Goal: Task Accomplishment & Management: Use online tool/utility

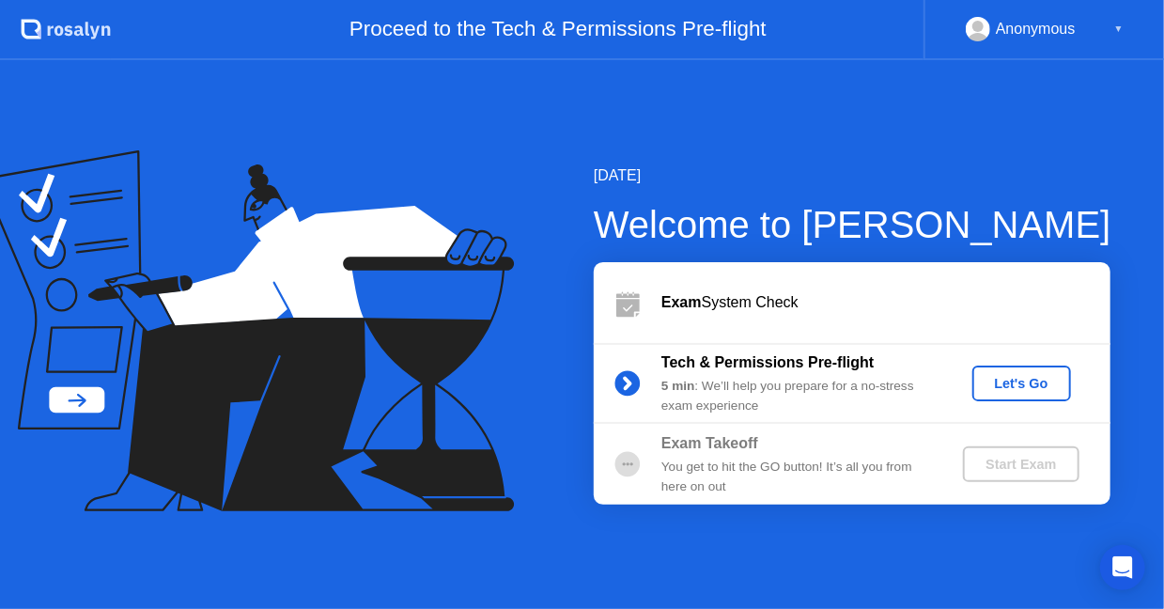
click at [1013, 382] on div "Let's Go" at bounding box center [1022, 383] width 84 height 15
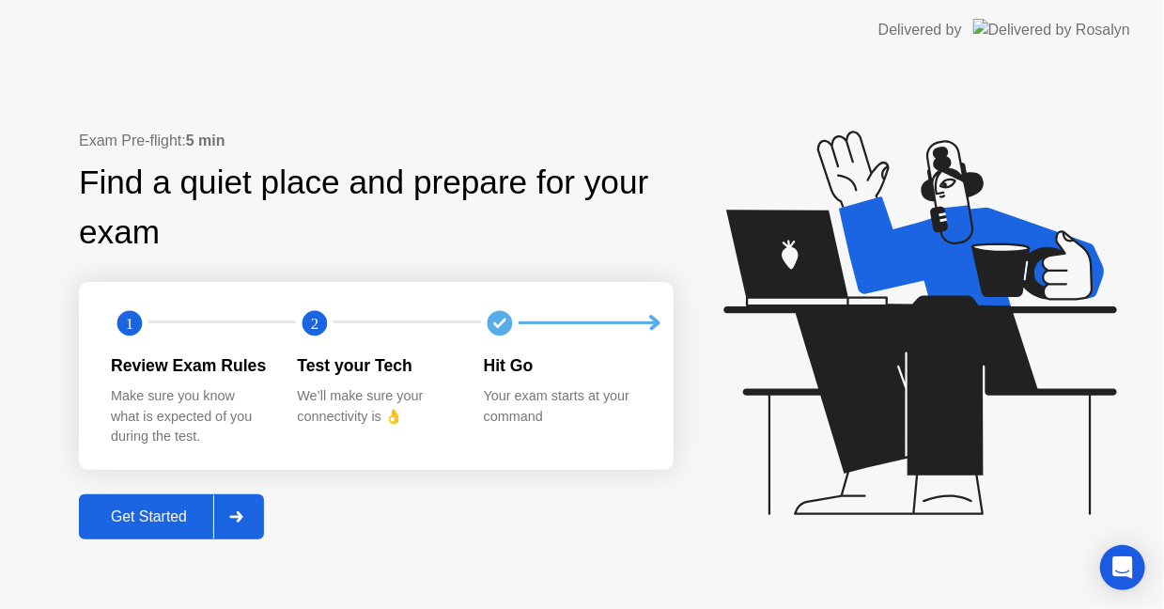
click at [162, 517] on div "Get Started" at bounding box center [149, 516] width 129 height 17
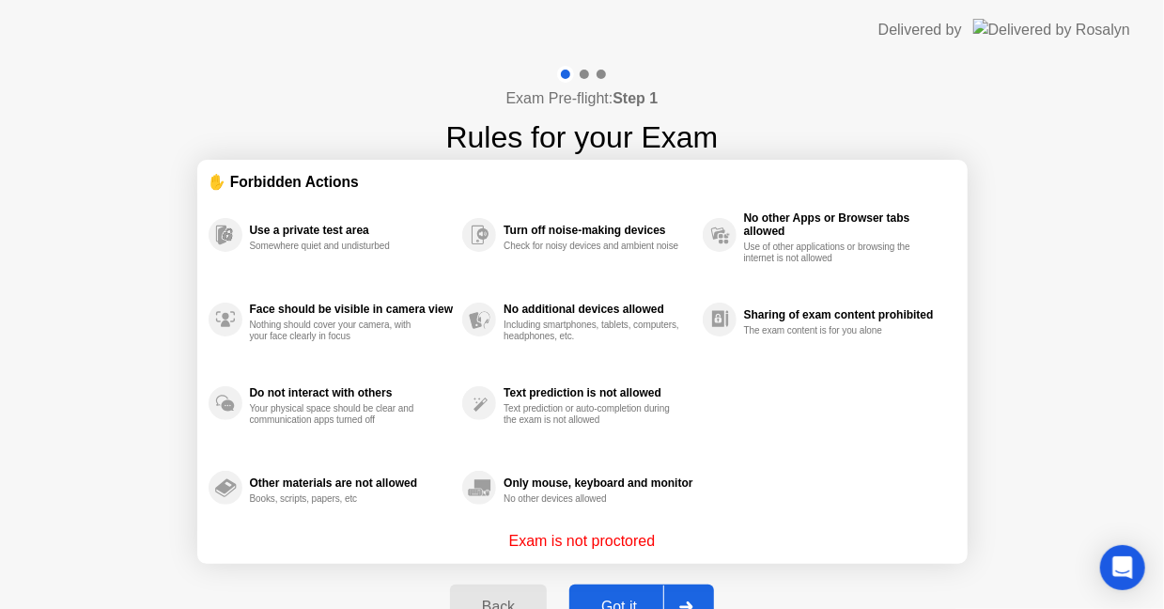
click at [628, 592] on button "Got it" at bounding box center [641, 606] width 145 height 45
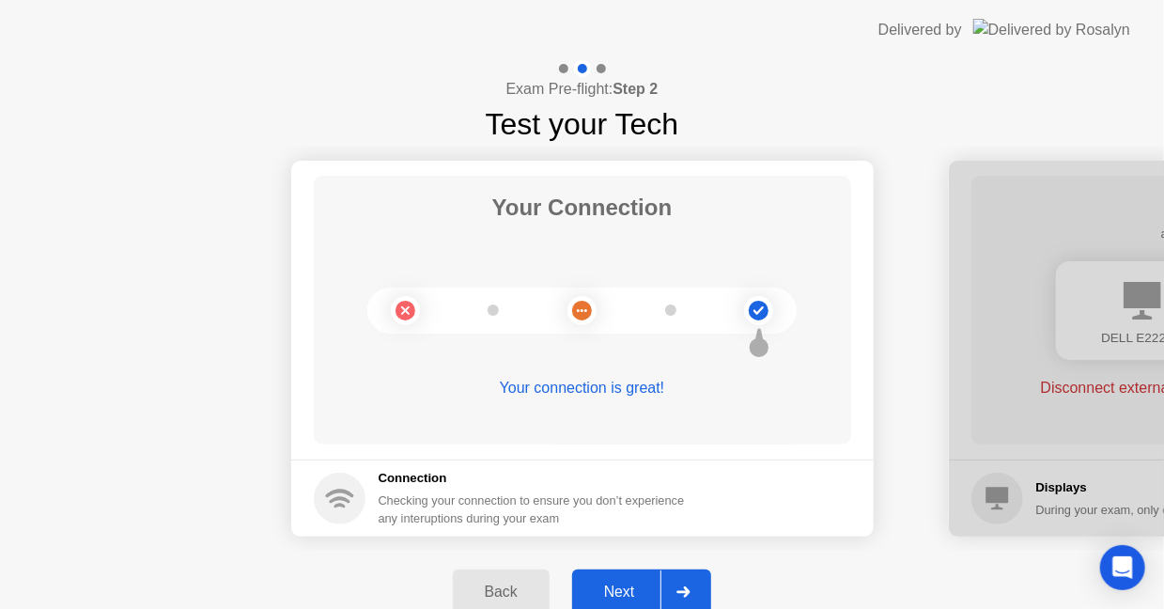
click at [643, 588] on div "Next" at bounding box center [620, 591] width 84 height 17
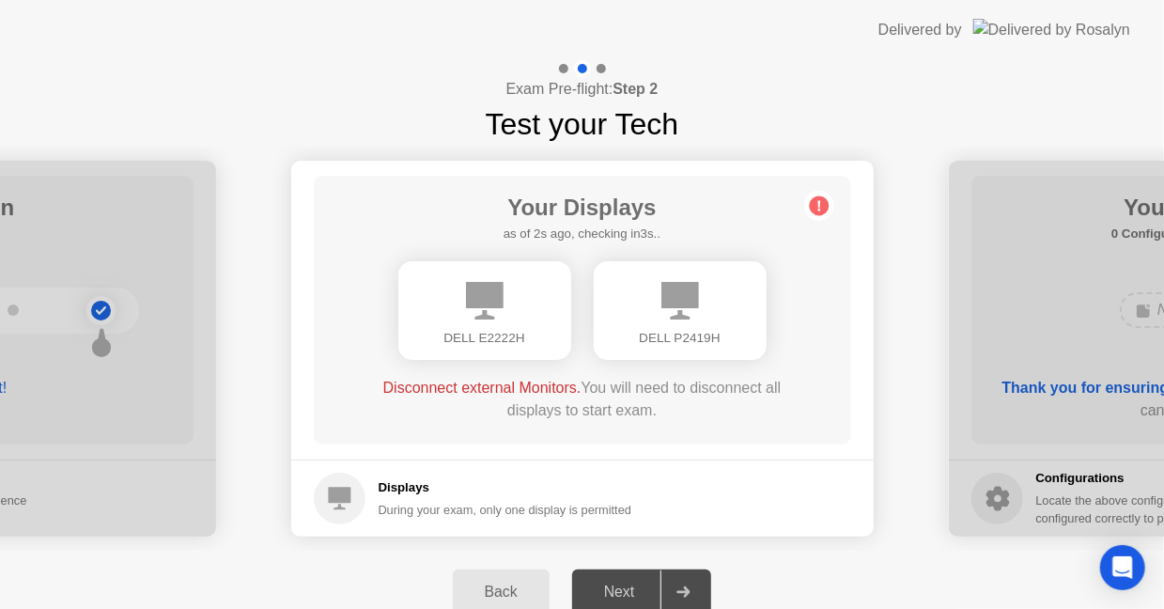
click at [621, 589] on div "Next" at bounding box center [620, 591] width 84 height 17
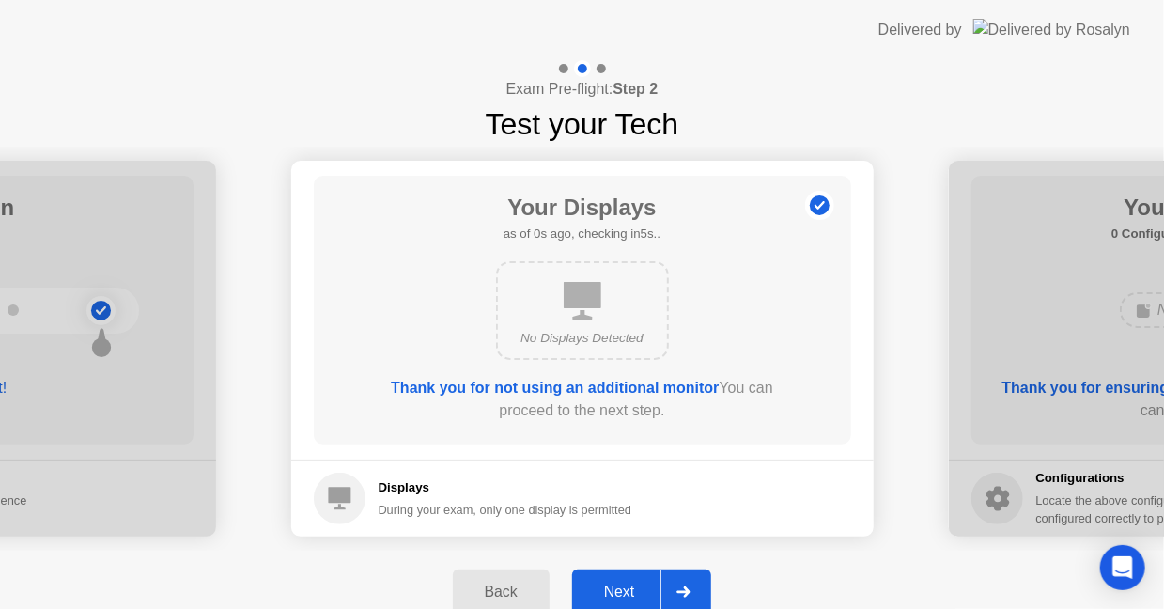
click at [623, 589] on div "Next" at bounding box center [620, 591] width 84 height 17
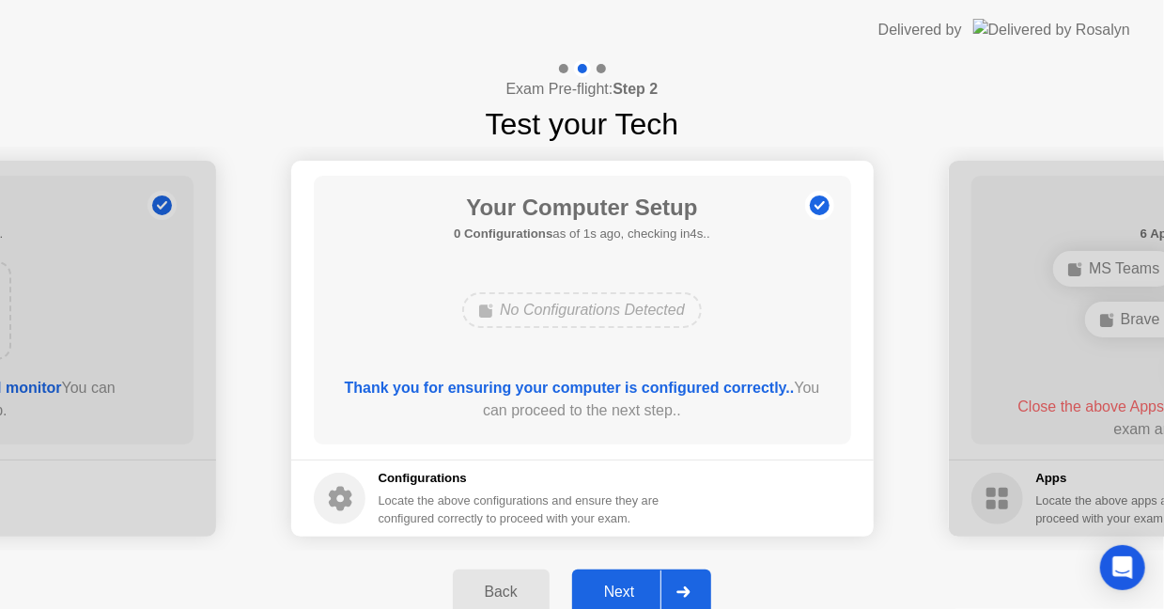
click at [628, 585] on div "Next" at bounding box center [620, 591] width 84 height 17
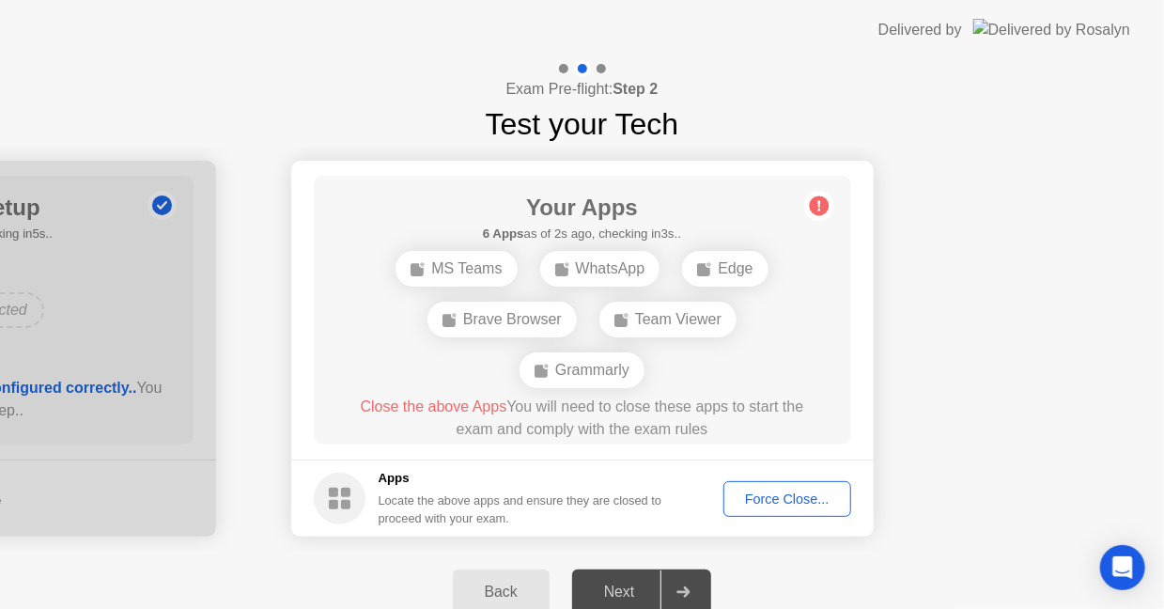
click at [821, 498] on div "Force Close..." at bounding box center [787, 498] width 115 height 15
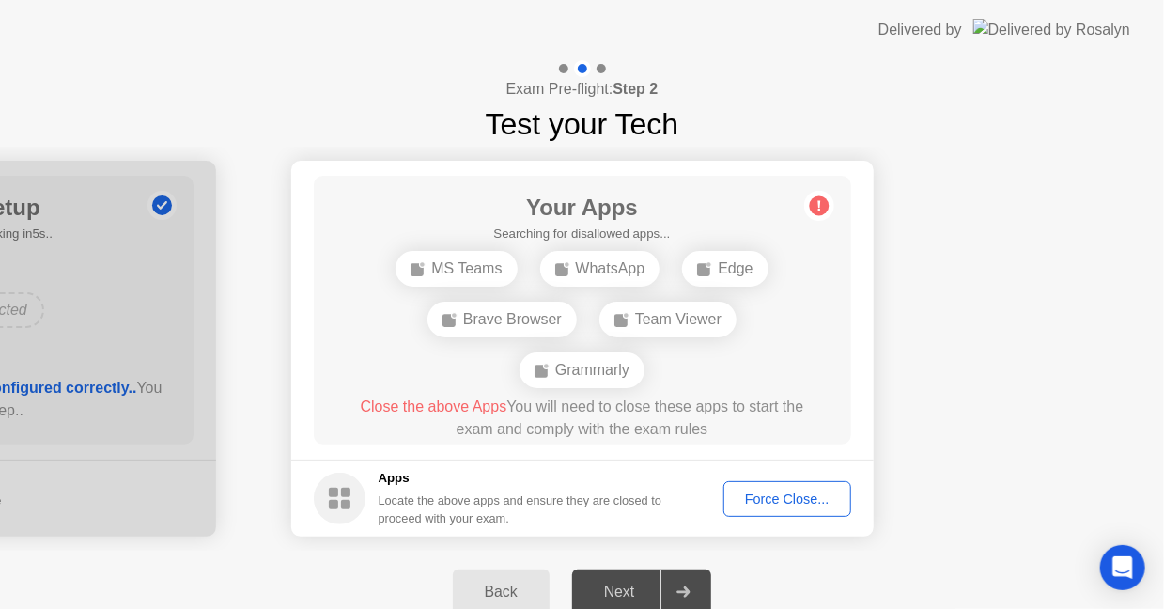
click at [796, 494] on div "Force Close..." at bounding box center [787, 498] width 115 height 15
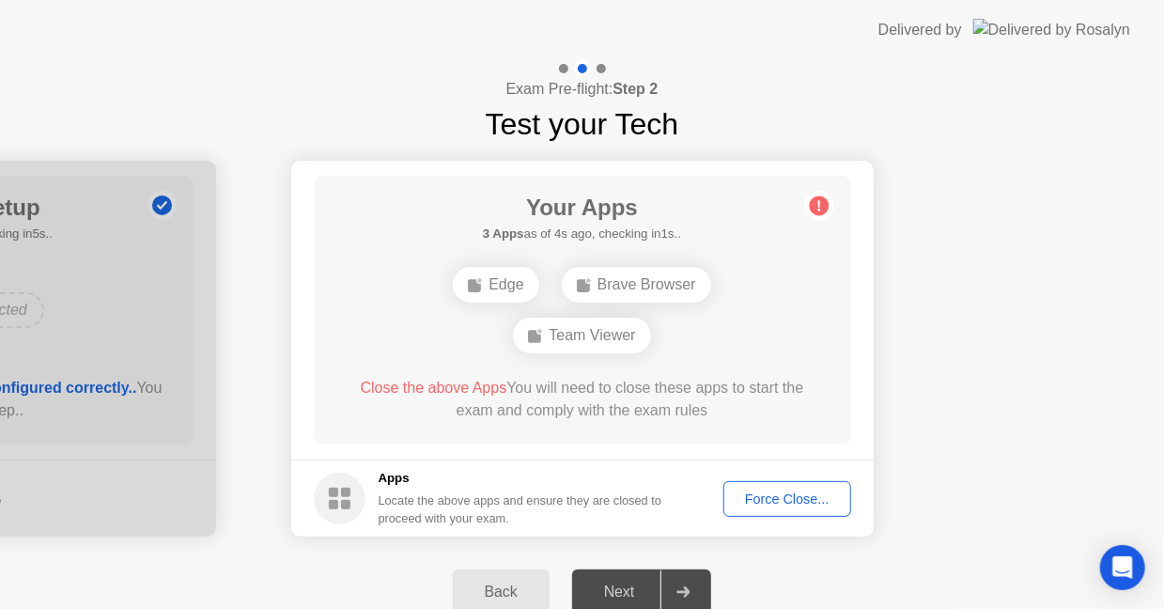
click at [601, 341] on div "Team Viewer" at bounding box center [581, 336] width 137 height 36
click at [818, 495] on div "Force Close..." at bounding box center [787, 498] width 115 height 15
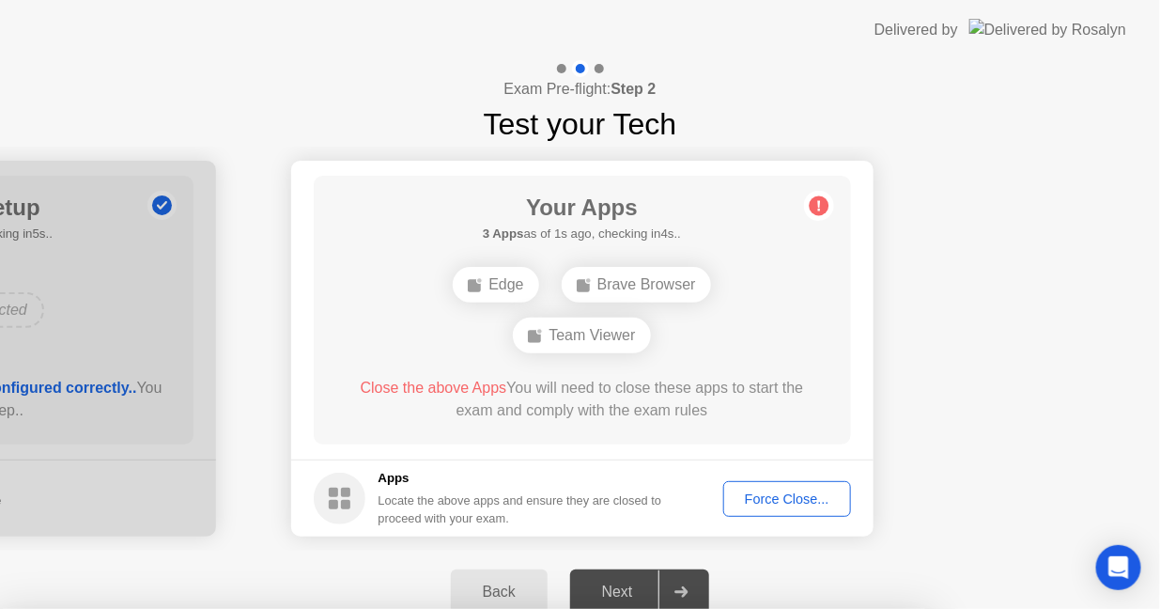
click at [800, 500] on body "Delivered by Exam Pre-flight: Step 2 Test your Tech Your Connection Your connec…" at bounding box center [580, 304] width 1160 height 609
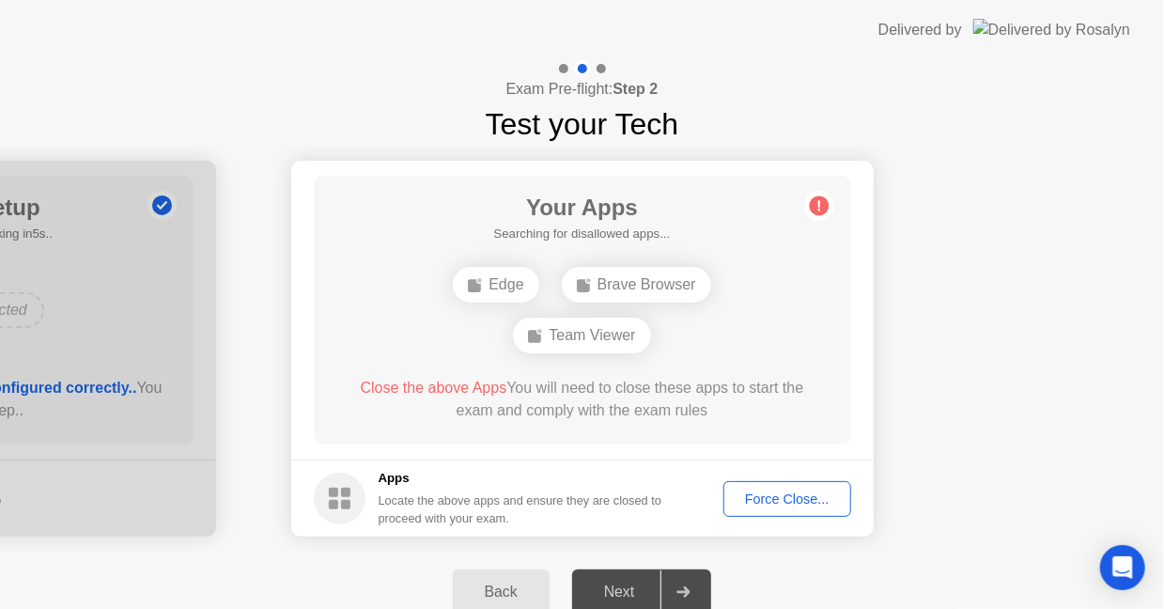
click at [815, 502] on div "Force Close..." at bounding box center [787, 498] width 115 height 15
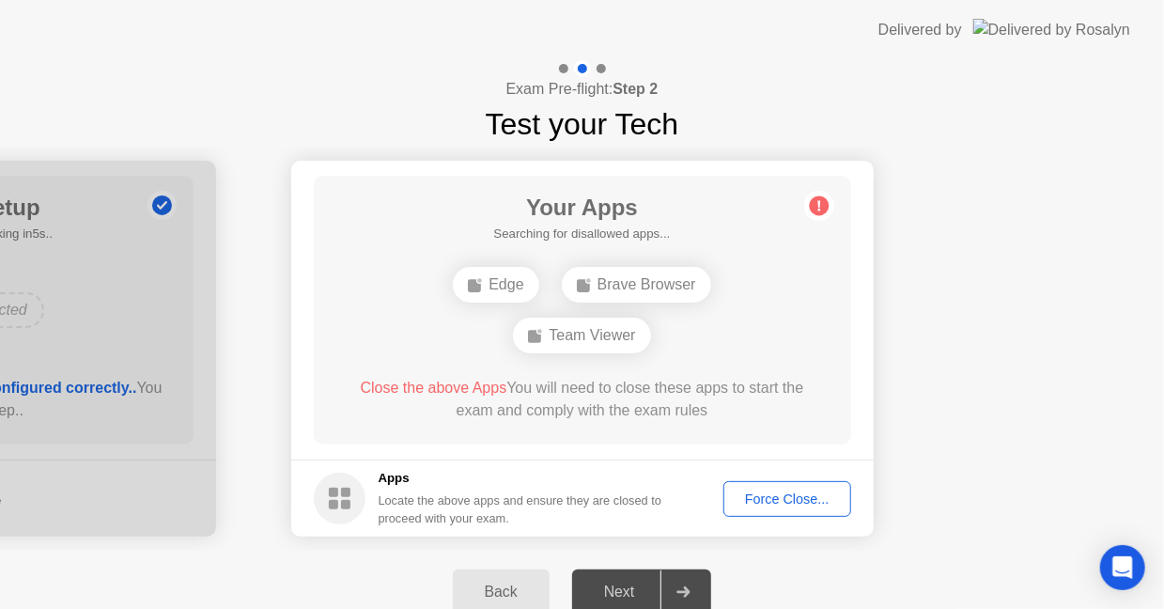
click at [808, 503] on div "Force Close..." at bounding box center [787, 498] width 115 height 15
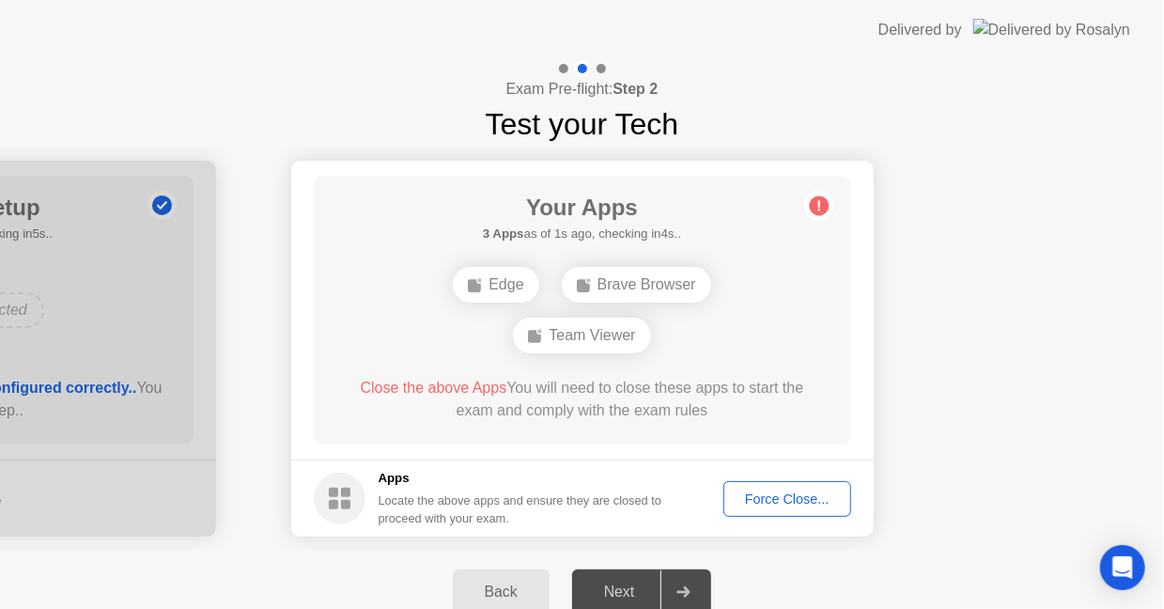
click at [789, 495] on div "Force Close..." at bounding box center [787, 498] width 115 height 15
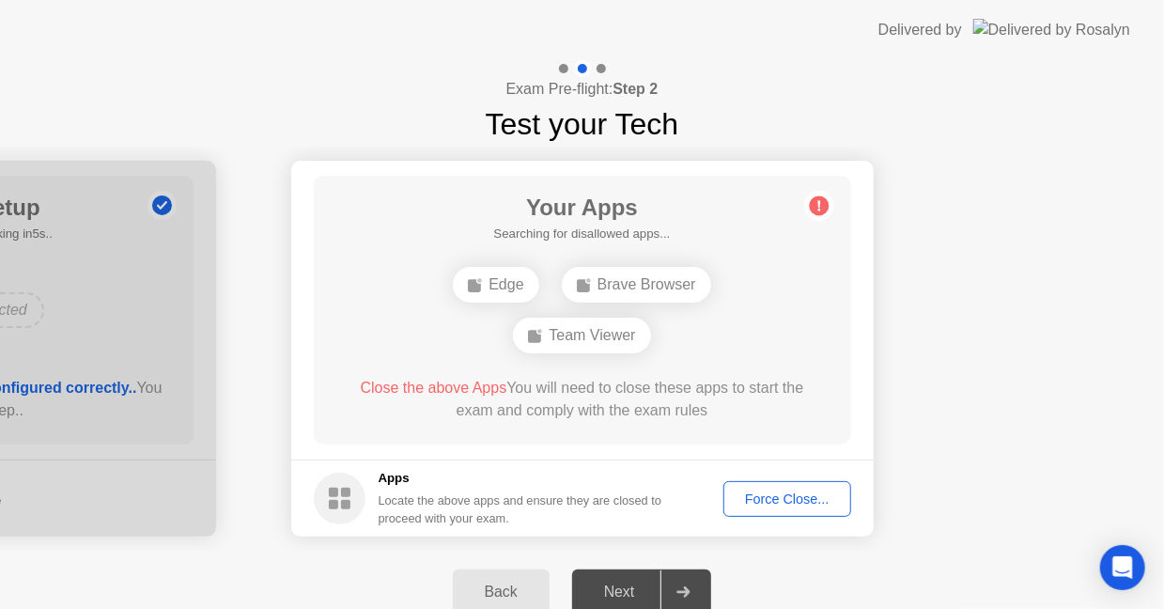
click at [810, 495] on div "Force Close..." at bounding box center [787, 498] width 115 height 15
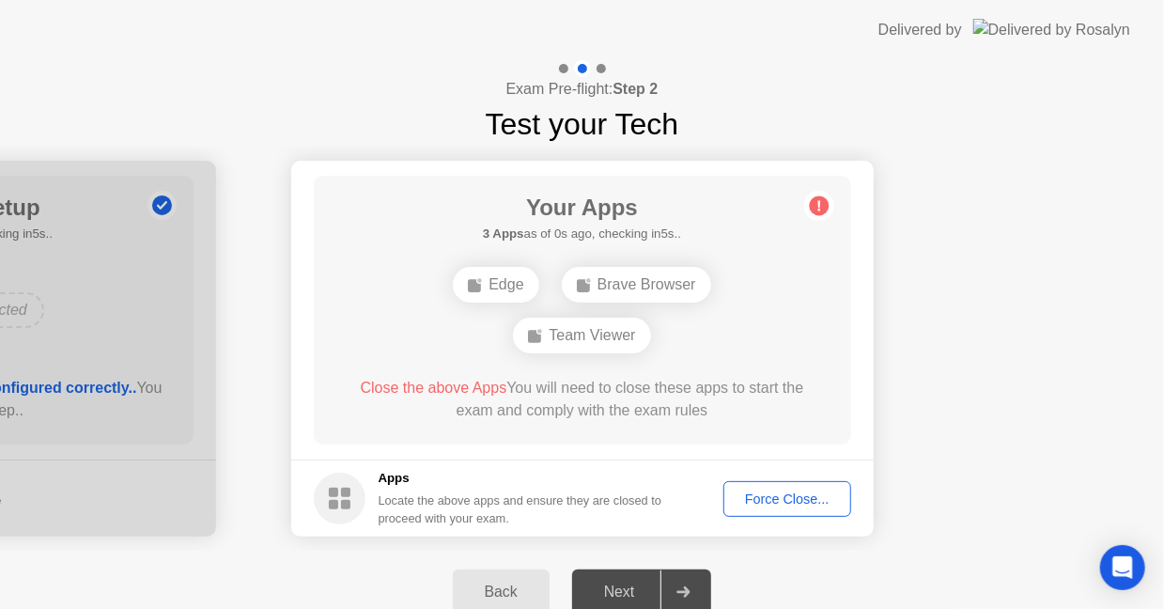
click at [811, 496] on div "Force Close..." at bounding box center [787, 498] width 115 height 15
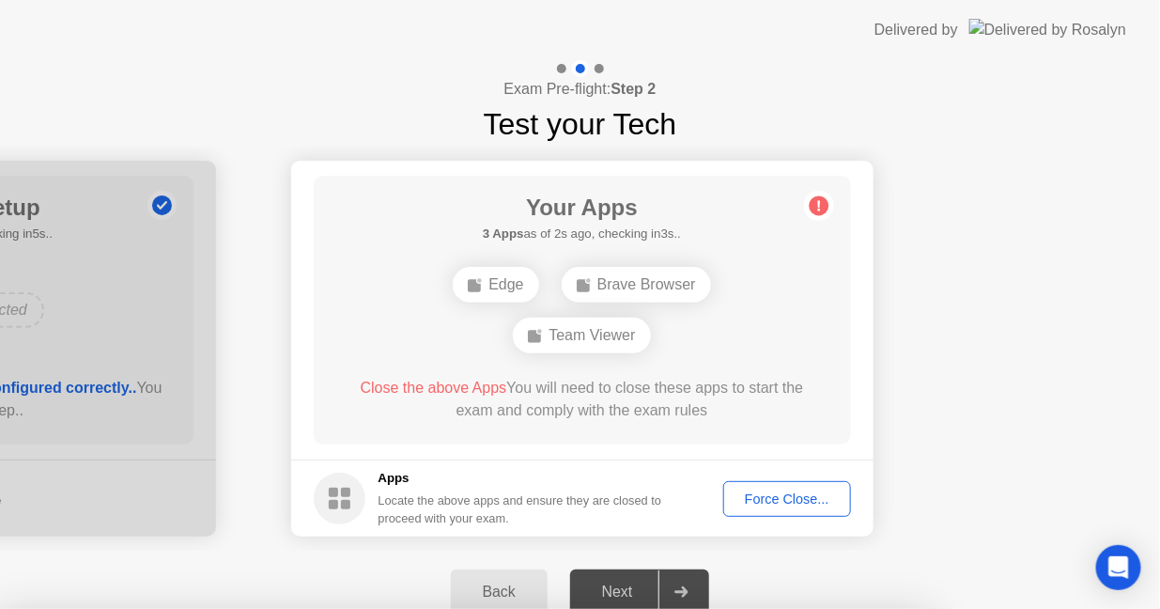
drag, startPoint x: 393, startPoint y: 346, endPoint x: 418, endPoint y: 364, distance: 31.0
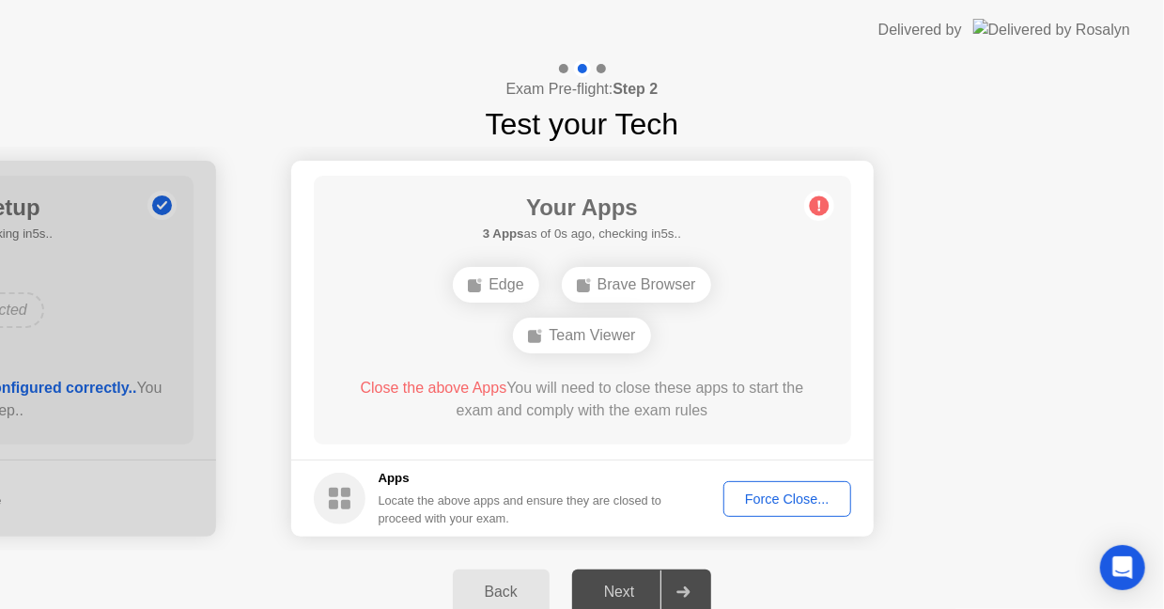
click at [798, 497] on div "Force Close..." at bounding box center [787, 498] width 115 height 15
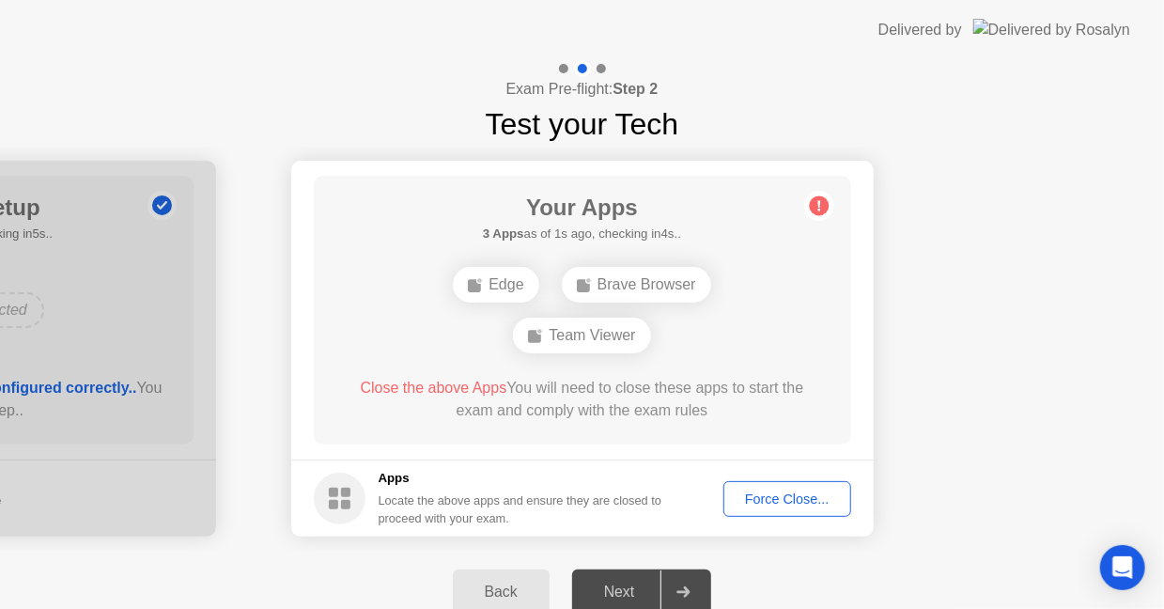
click at [804, 497] on div "Force Close..." at bounding box center [787, 498] width 115 height 15
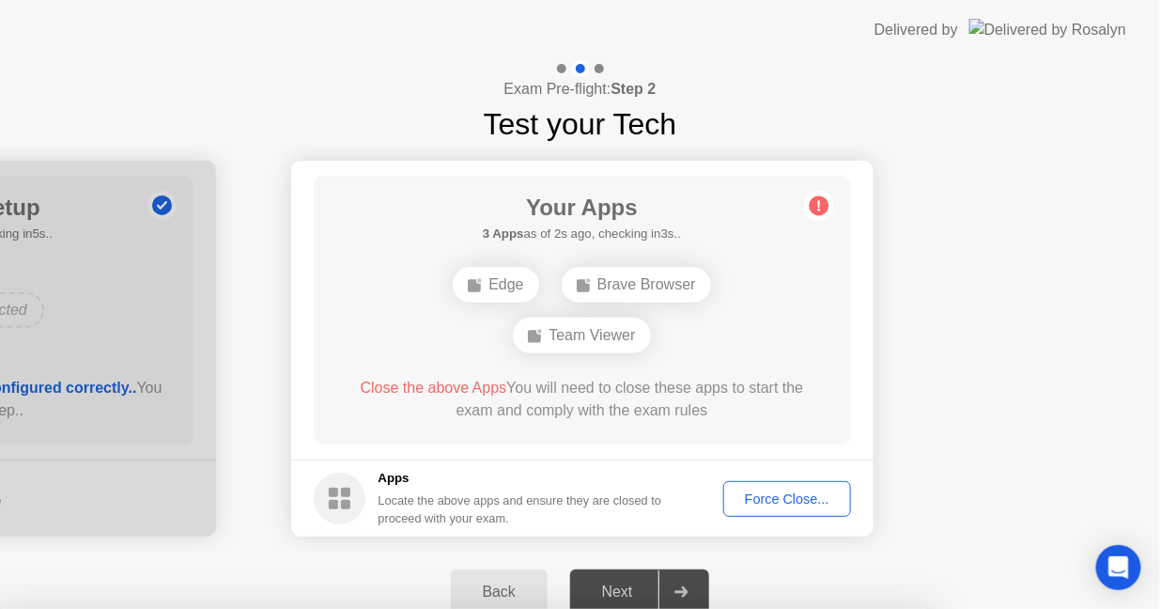
drag, startPoint x: 642, startPoint y: 427, endPoint x: 645, endPoint y: 410, distance: 18.2
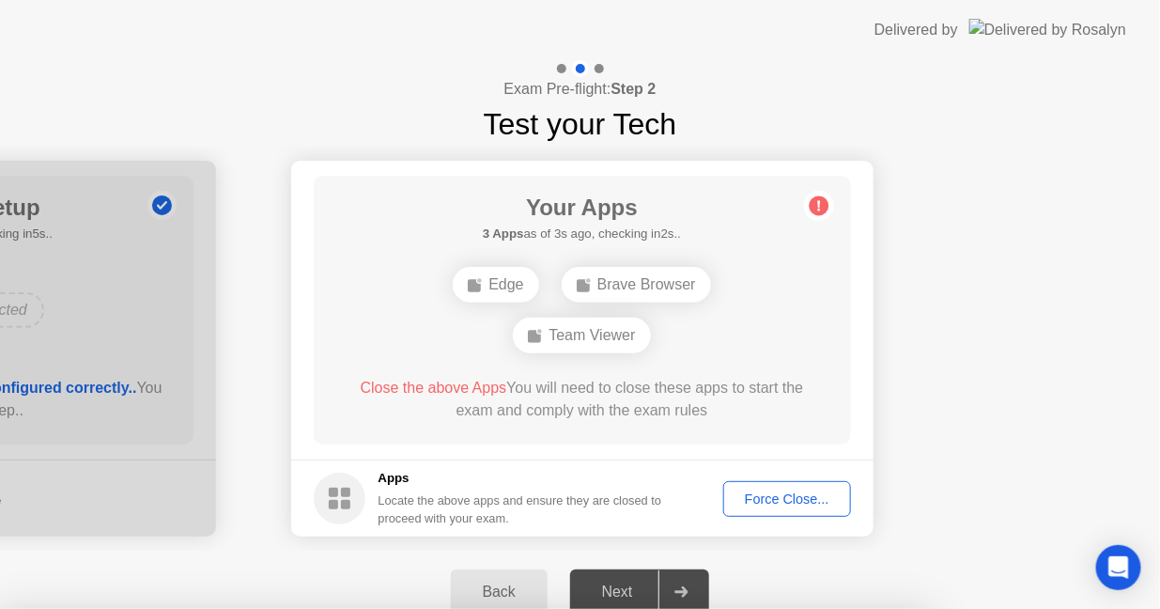
drag, startPoint x: 680, startPoint y: 350, endPoint x: 649, endPoint y: 350, distance: 31.0
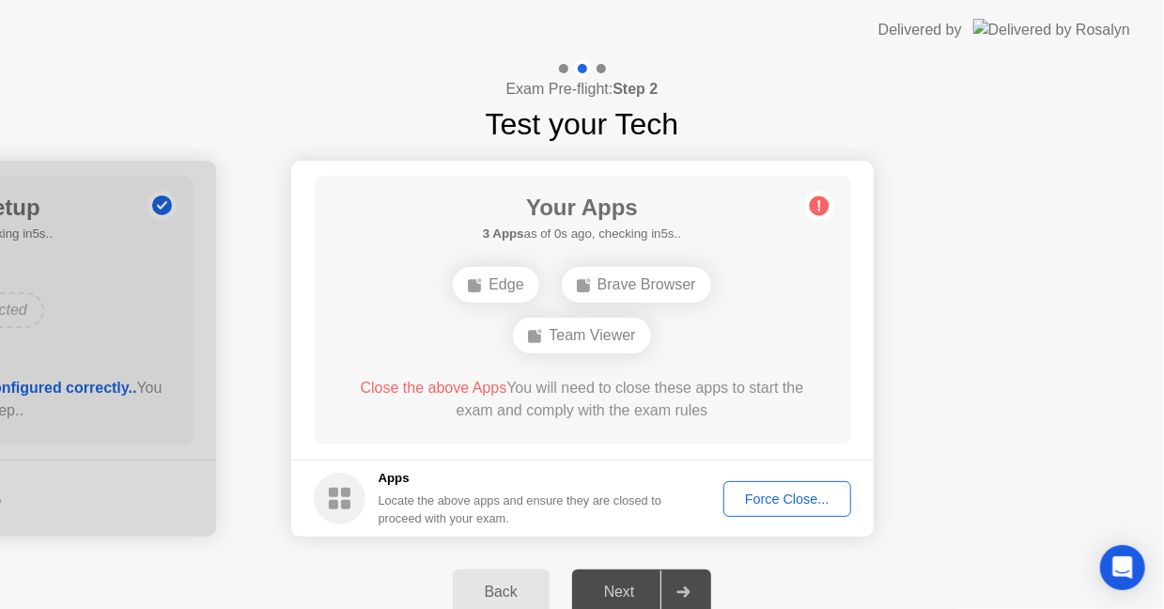
click at [790, 498] on div "Force Close..." at bounding box center [787, 498] width 115 height 15
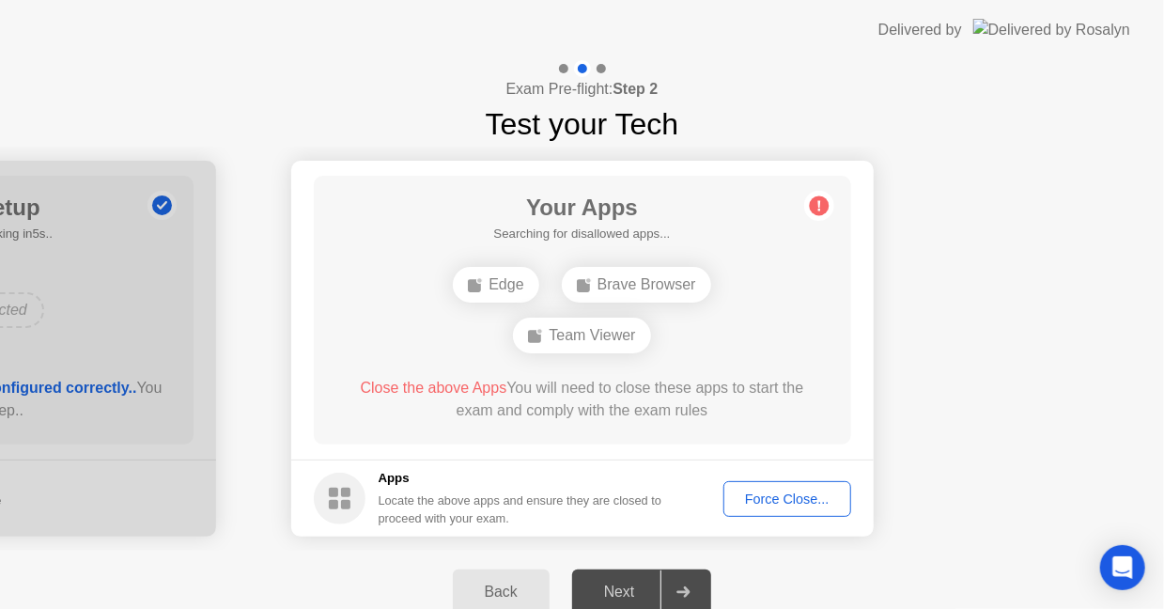
click at [804, 502] on div "Force Close..." at bounding box center [787, 498] width 115 height 15
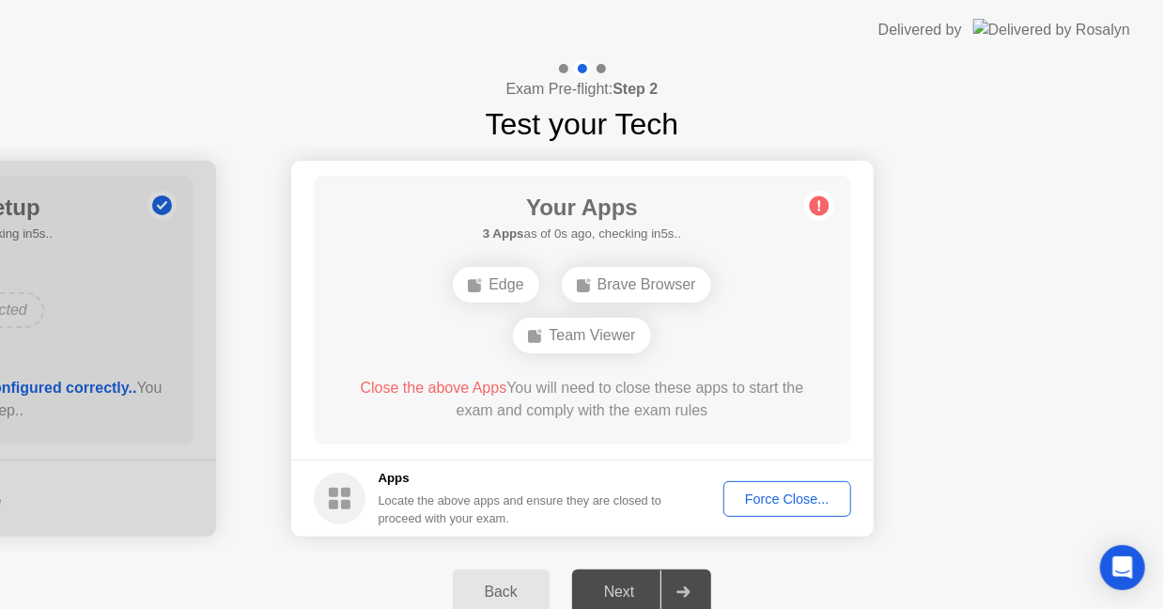
click at [647, 586] on div "Next" at bounding box center [620, 591] width 84 height 17
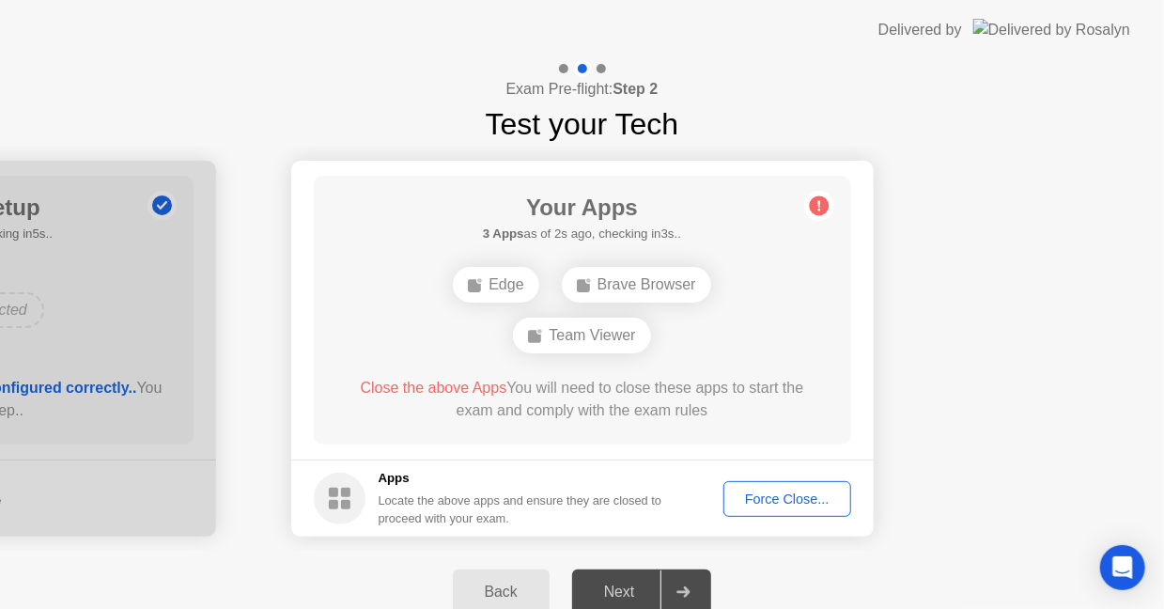
click at [773, 504] on div "Force Close..." at bounding box center [787, 498] width 115 height 15
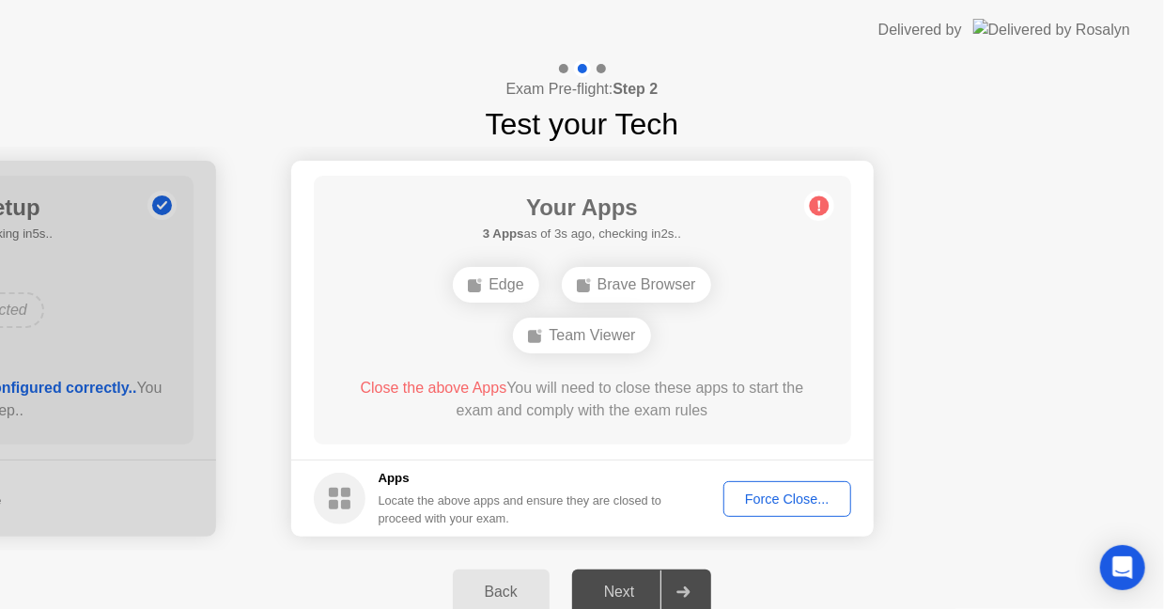
click at [335, 498] on circle at bounding box center [340, 499] width 52 height 52
click at [798, 506] on div "Force Close..." at bounding box center [787, 498] width 115 height 15
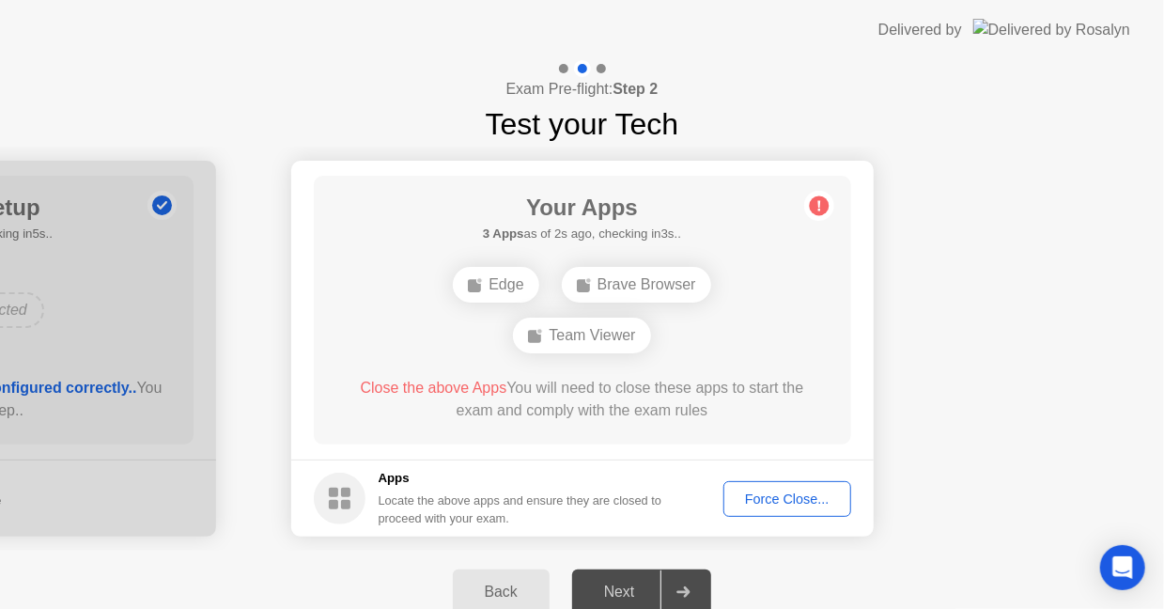
click at [802, 502] on div "Force Close..." at bounding box center [787, 498] width 115 height 15
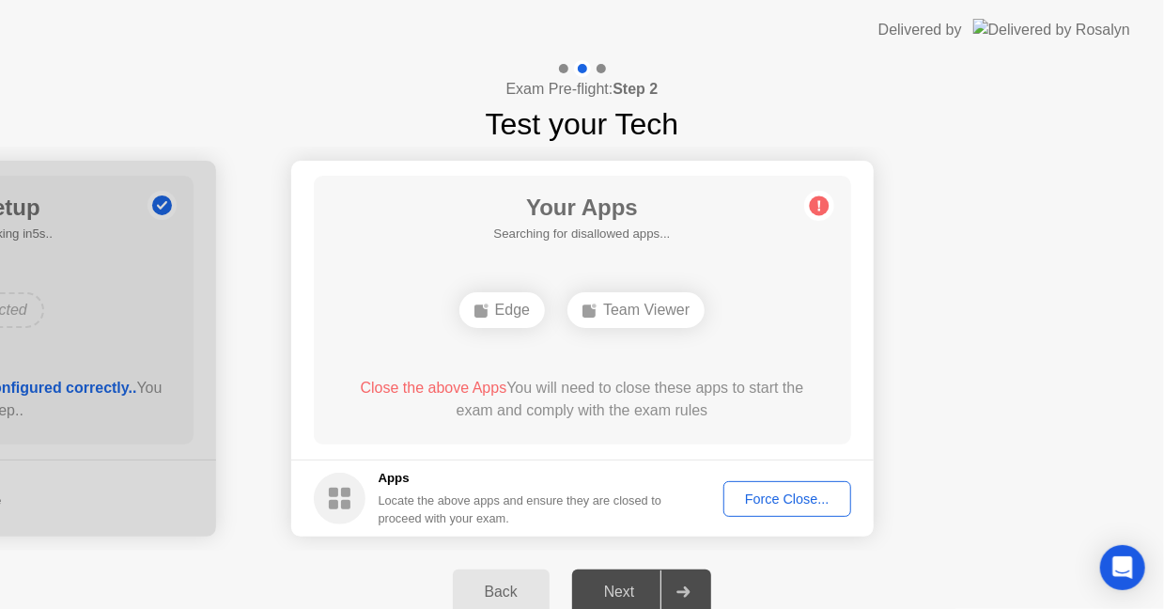
click at [752, 498] on div "Force Close..." at bounding box center [787, 498] width 115 height 15
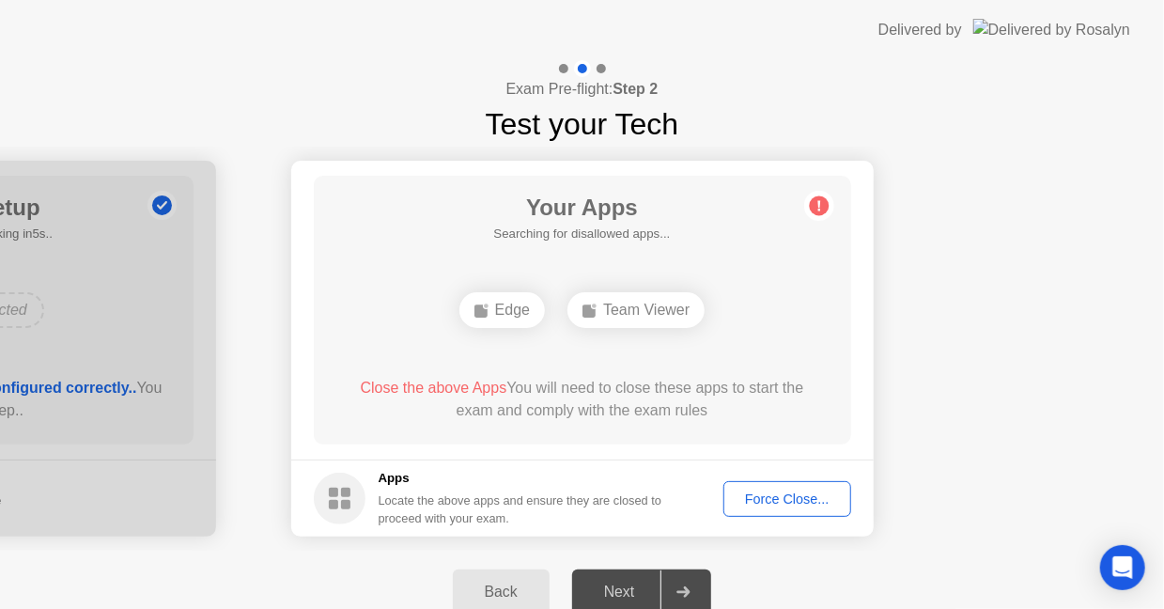
click at [797, 504] on div "Force Close..." at bounding box center [787, 498] width 115 height 15
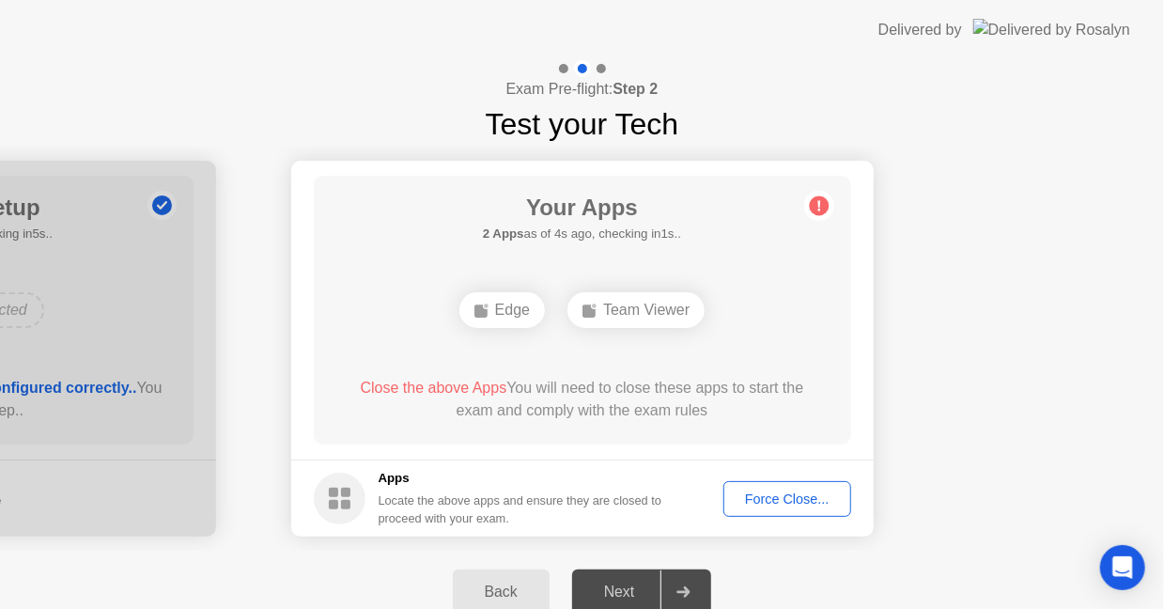
click at [793, 502] on div "Force Close..." at bounding box center [787, 498] width 115 height 15
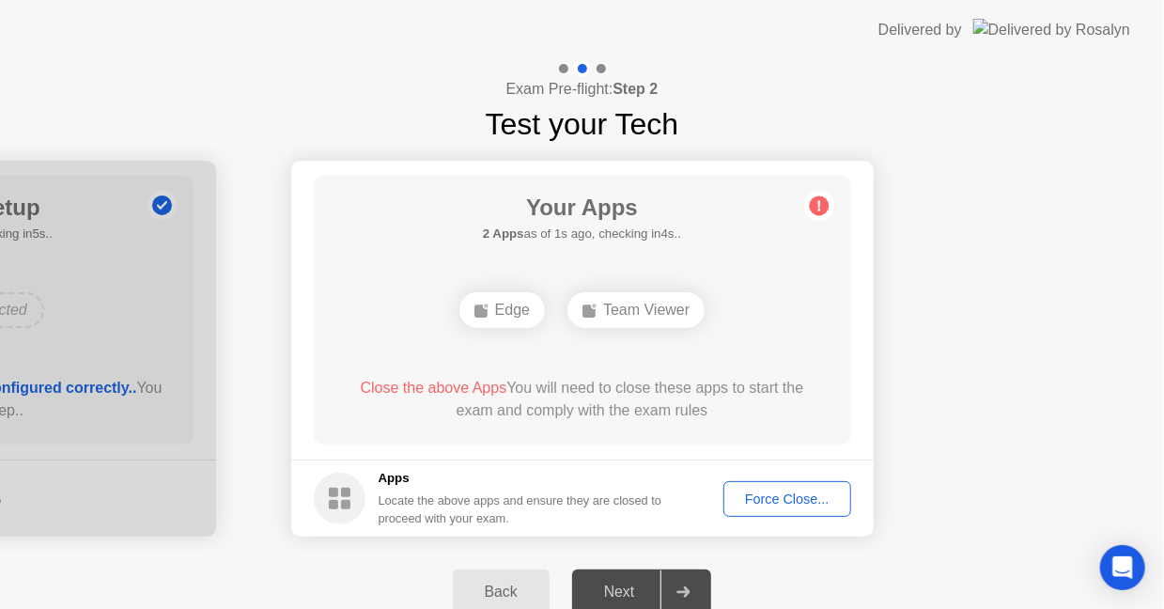
click at [814, 502] on div "Force Close..." at bounding box center [787, 498] width 115 height 15
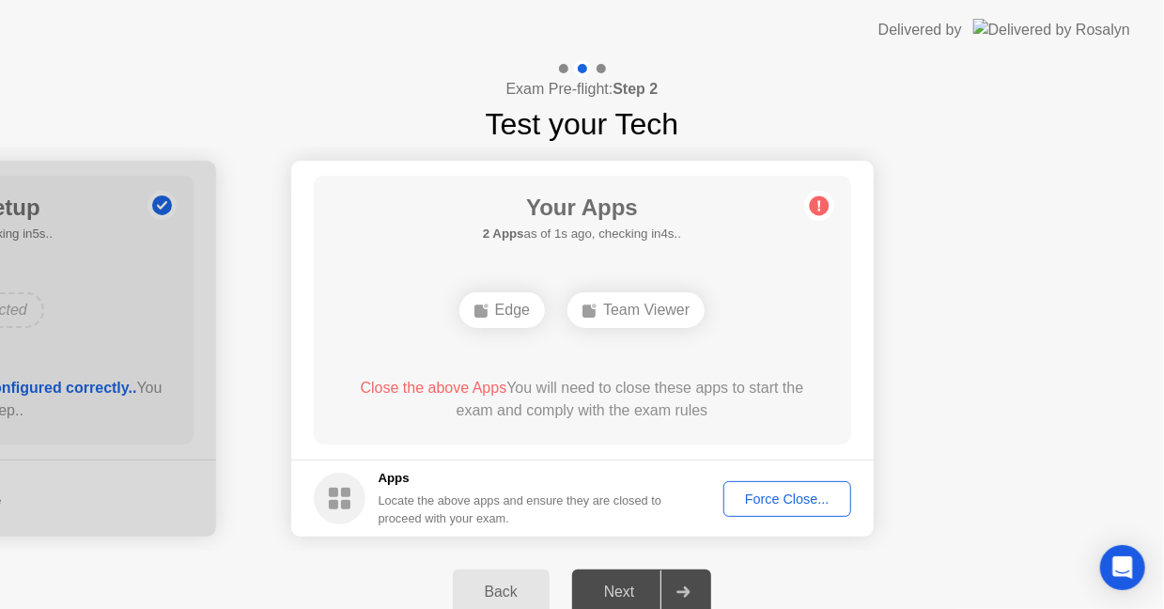
click at [807, 493] on div "Force Close..." at bounding box center [787, 498] width 115 height 15
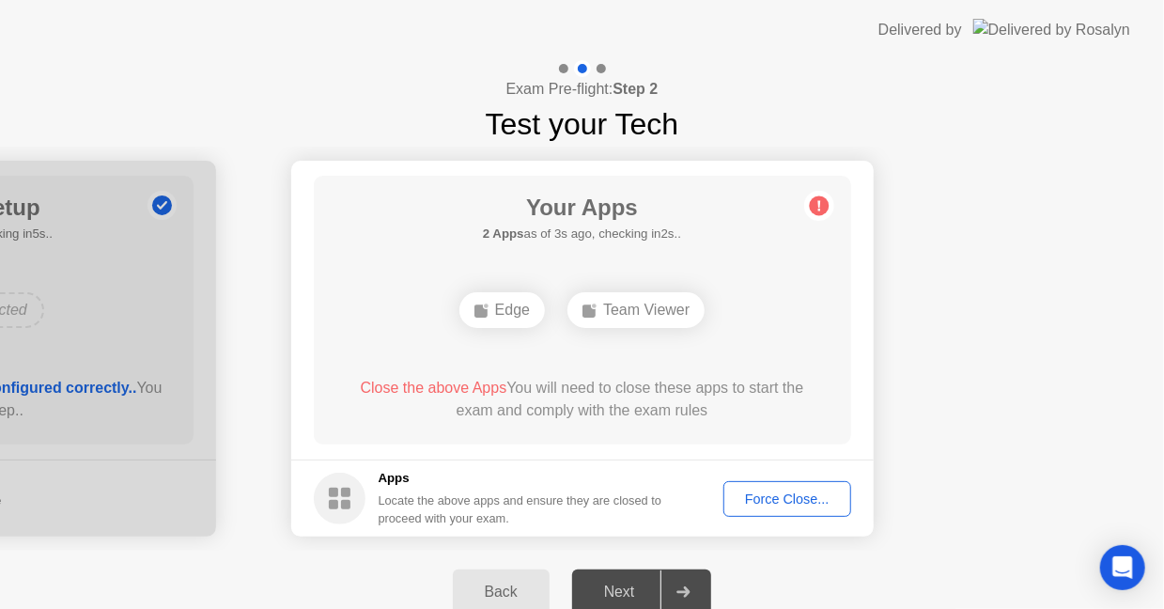
click at [783, 495] on div "Force Close..." at bounding box center [787, 498] width 115 height 15
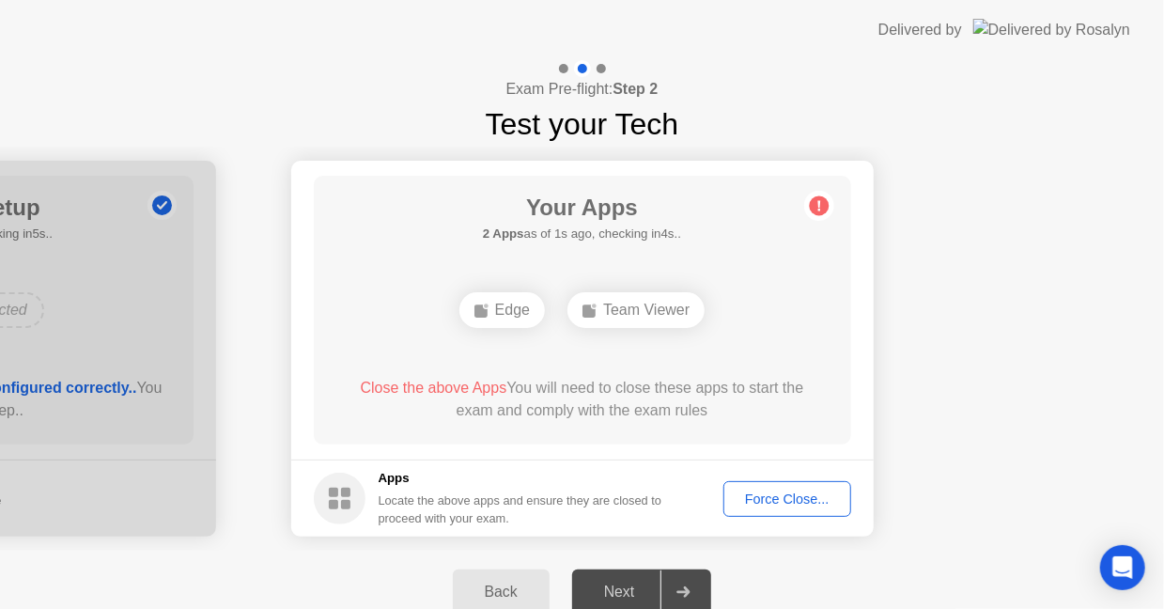
click at [796, 501] on div "Force Close..." at bounding box center [787, 498] width 115 height 15
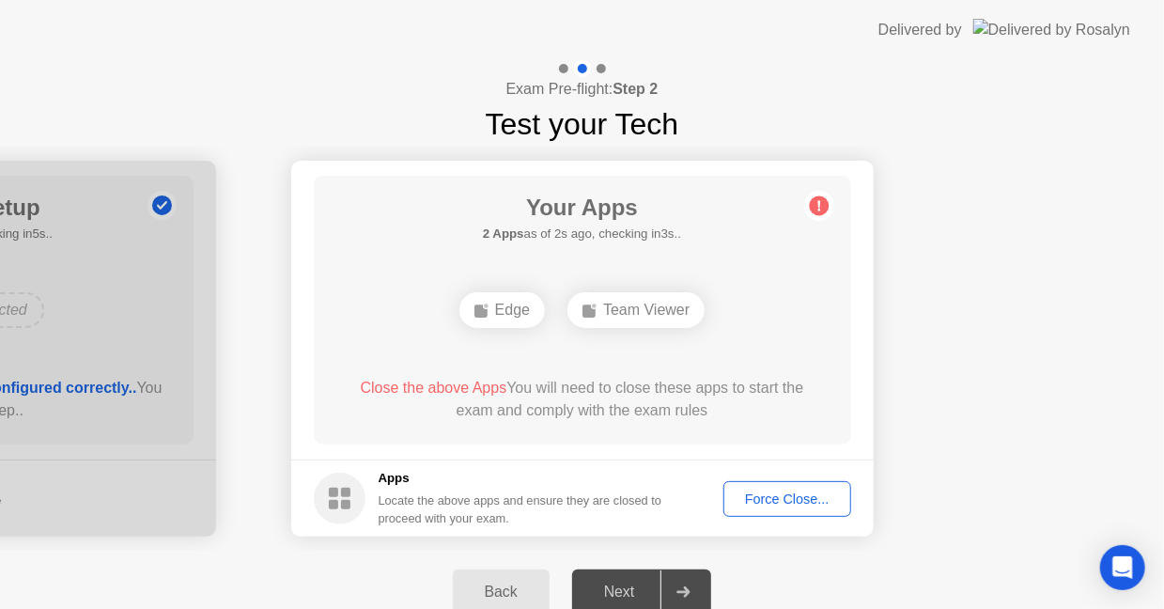
click at [783, 502] on div "Force Close..." at bounding box center [787, 498] width 115 height 15
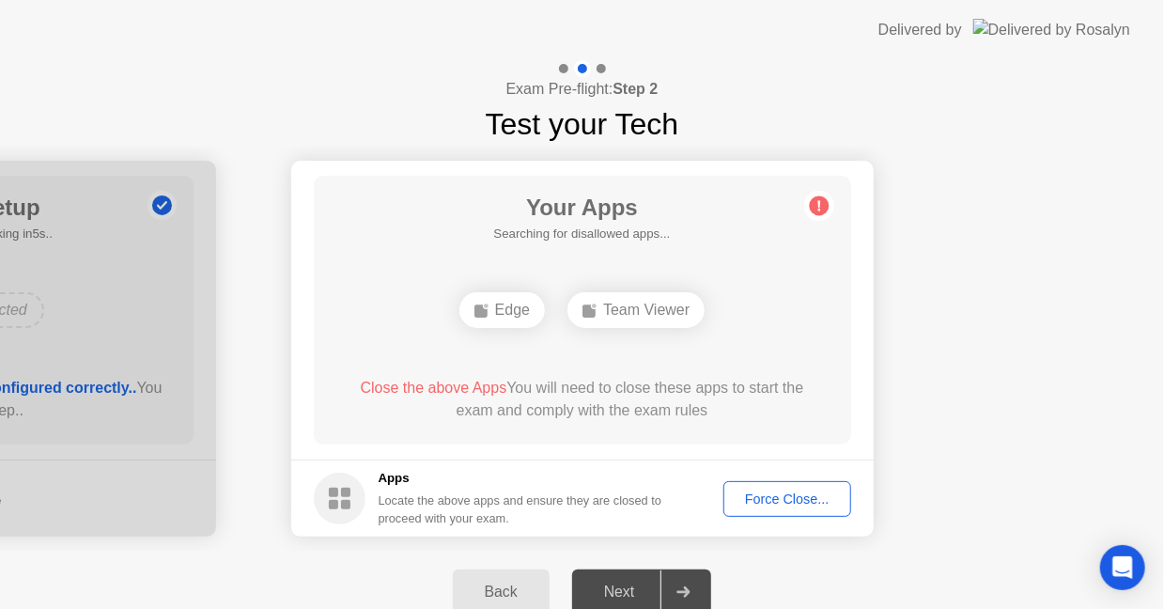
click at [521, 310] on div "Edge" at bounding box center [501, 310] width 85 height 36
click at [792, 502] on div "Force Close..." at bounding box center [787, 498] width 115 height 15
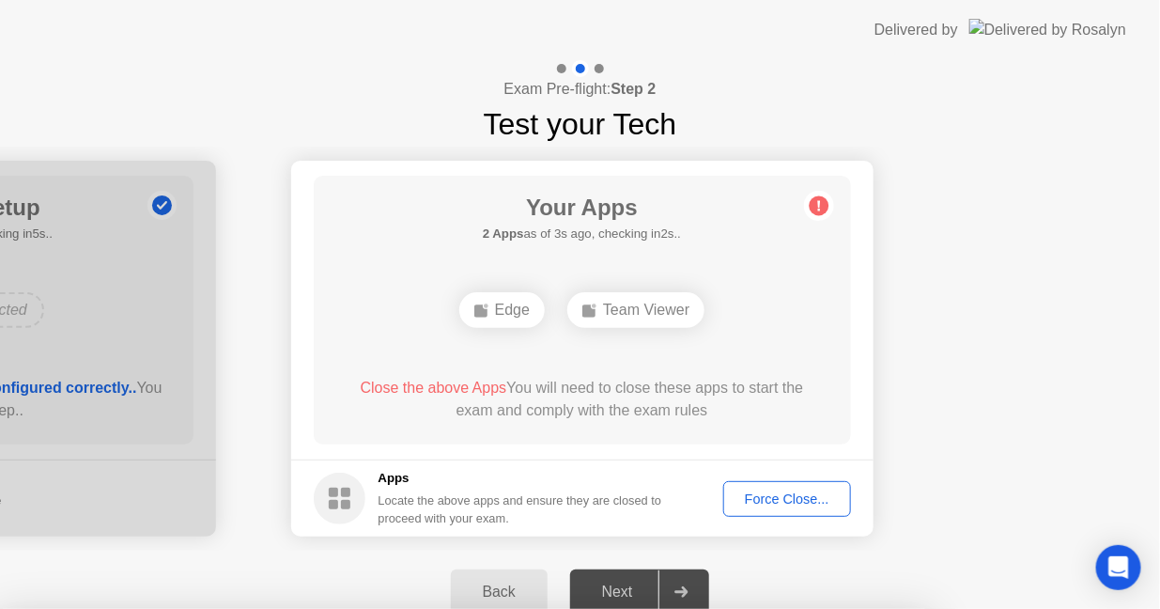
drag, startPoint x: 676, startPoint y: 410, endPoint x: 687, endPoint y: 413, distance: 11.0
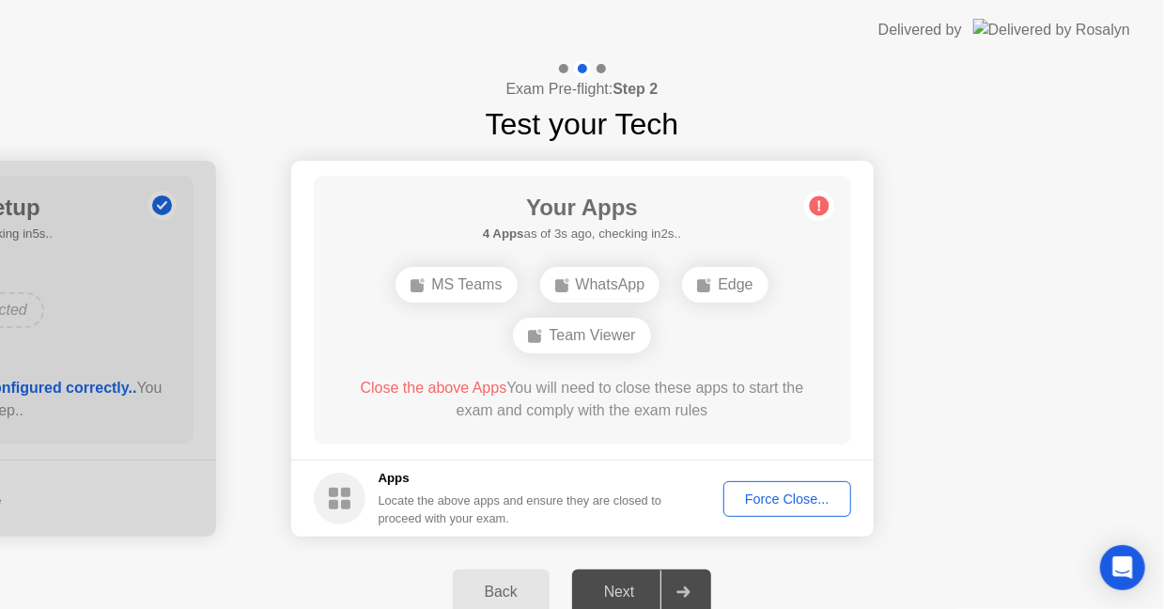
drag, startPoint x: 910, startPoint y: 573, endPoint x: 860, endPoint y: 524, distance: 69.7
click at [910, 573] on div "Back Next" at bounding box center [582, 591] width 1164 height 83
click at [776, 504] on div "Force Close..." at bounding box center [787, 498] width 115 height 15
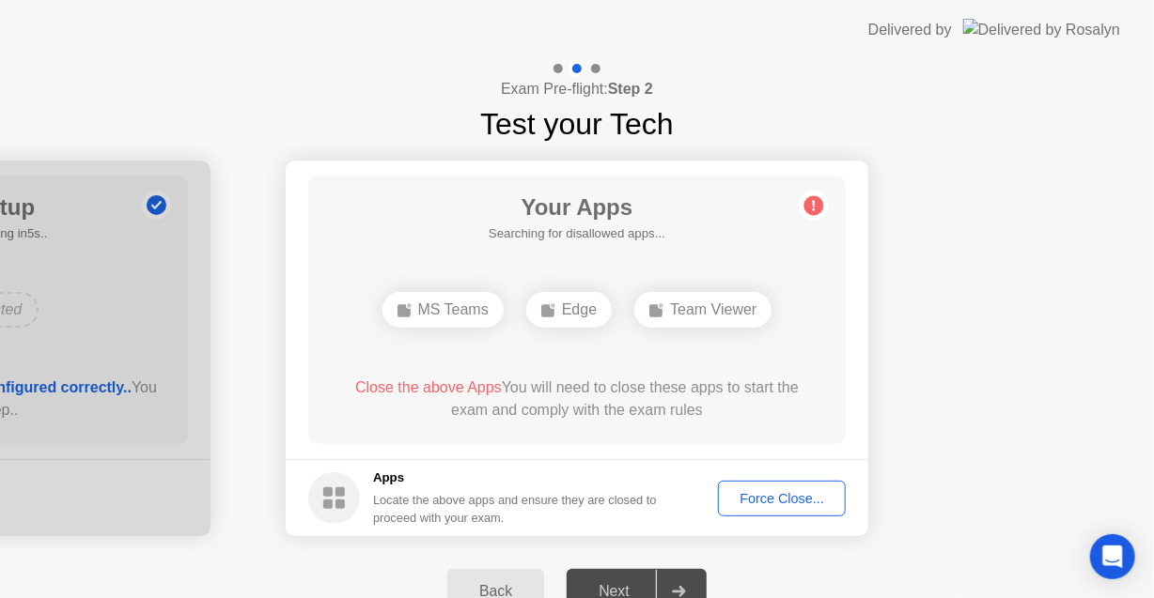
click at [789, 504] on div "Force Close..." at bounding box center [781, 498] width 115 height 15
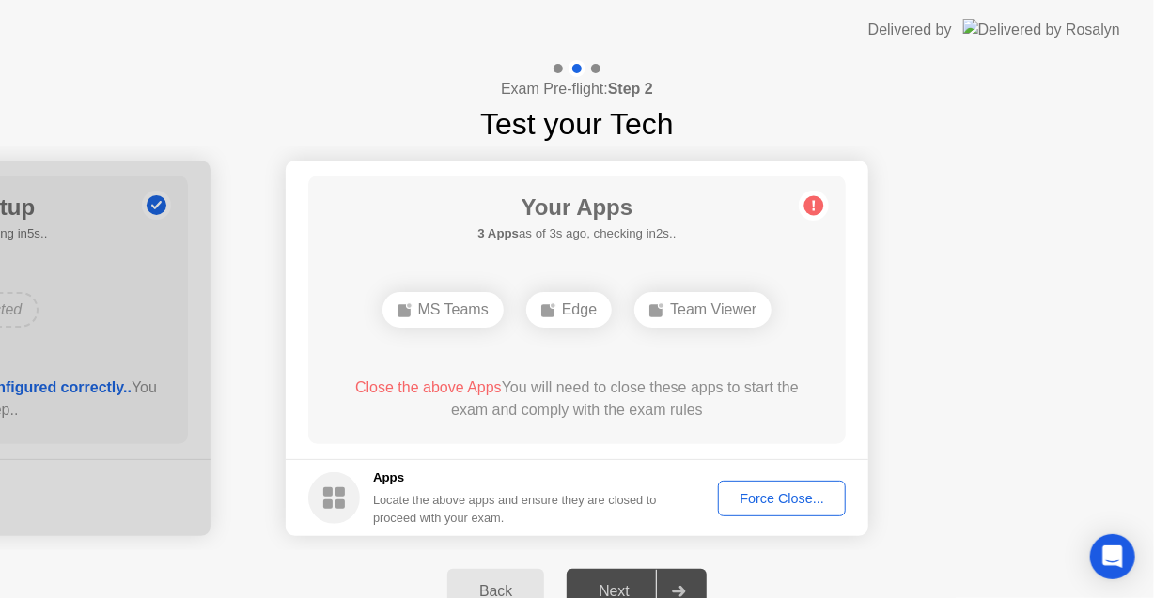
click at [790, 497] on div "Force Close..." at bounding box center [781, 498] width 115 height 15
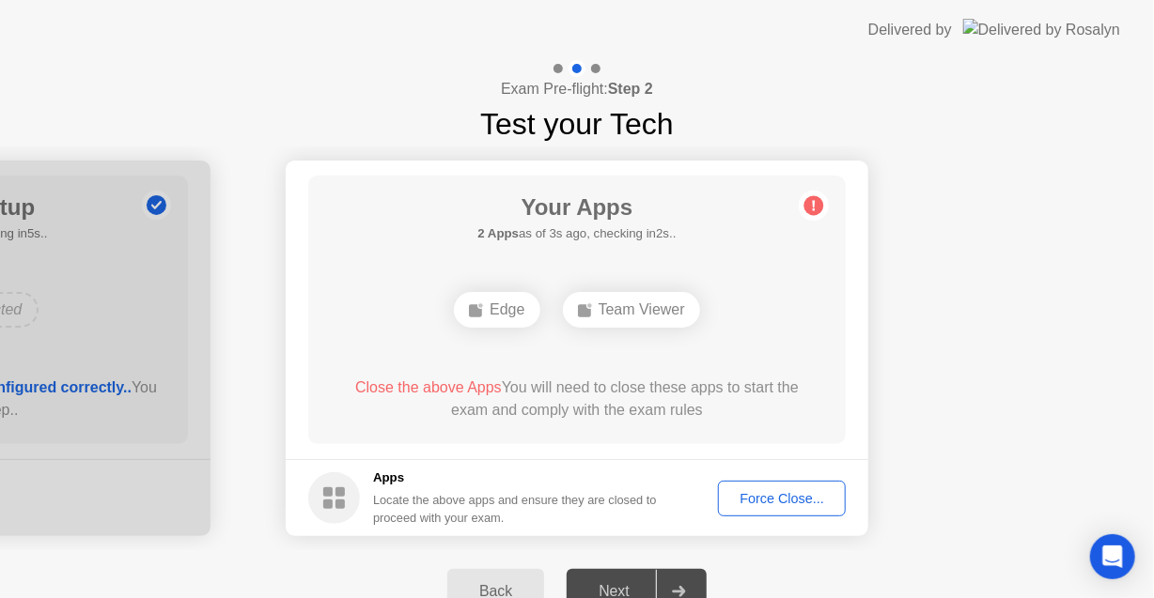
click at [775, 493] on div "Force Close..." at bounding box center [781, 498] width 115 height 15
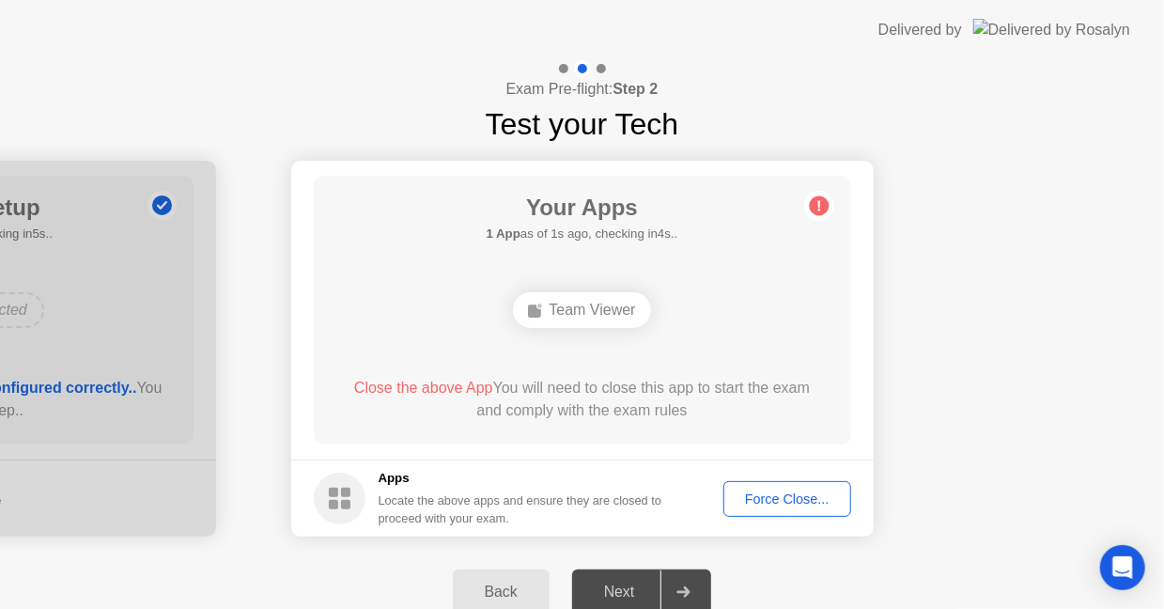
click at [775, 496] on div "Force Close..." at bounding box center [787, 498] width 115 height 15
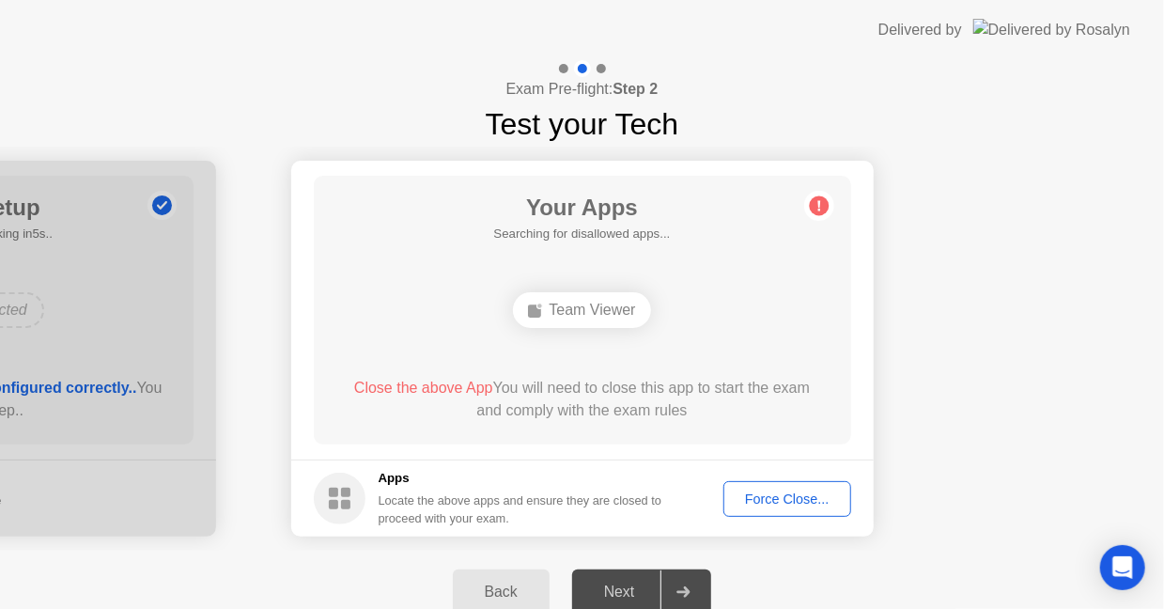
click at [807, 504] on div "Force Close..." at bounding box center [787, 498] width 115 height 15
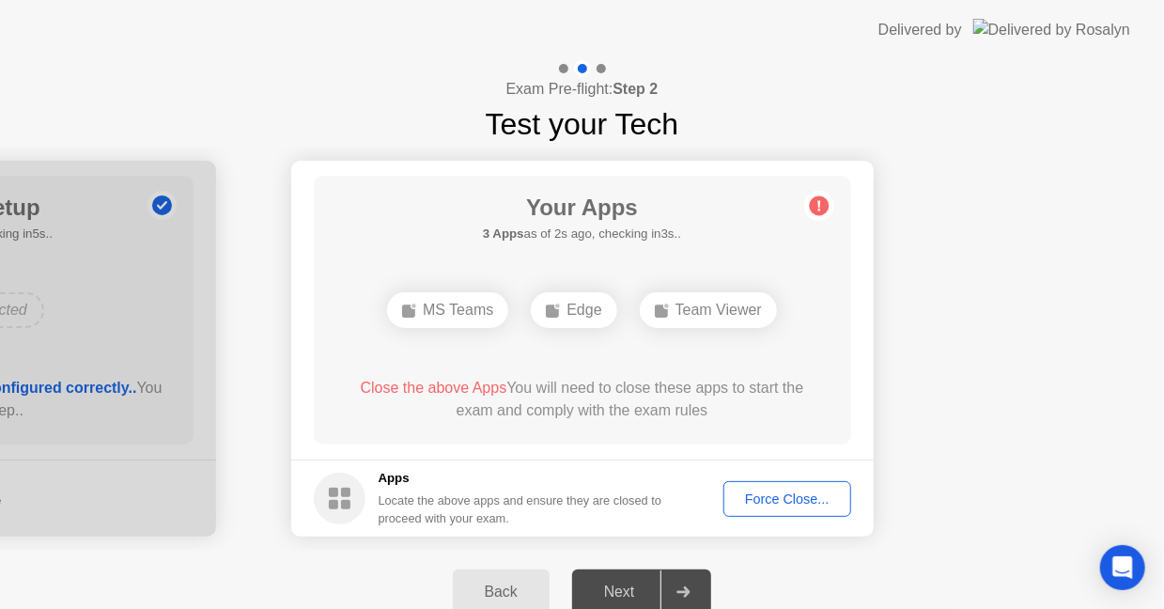
click at [801, 504] on div "Force Close..." at bounding box center [787, 498] width 115 height 15
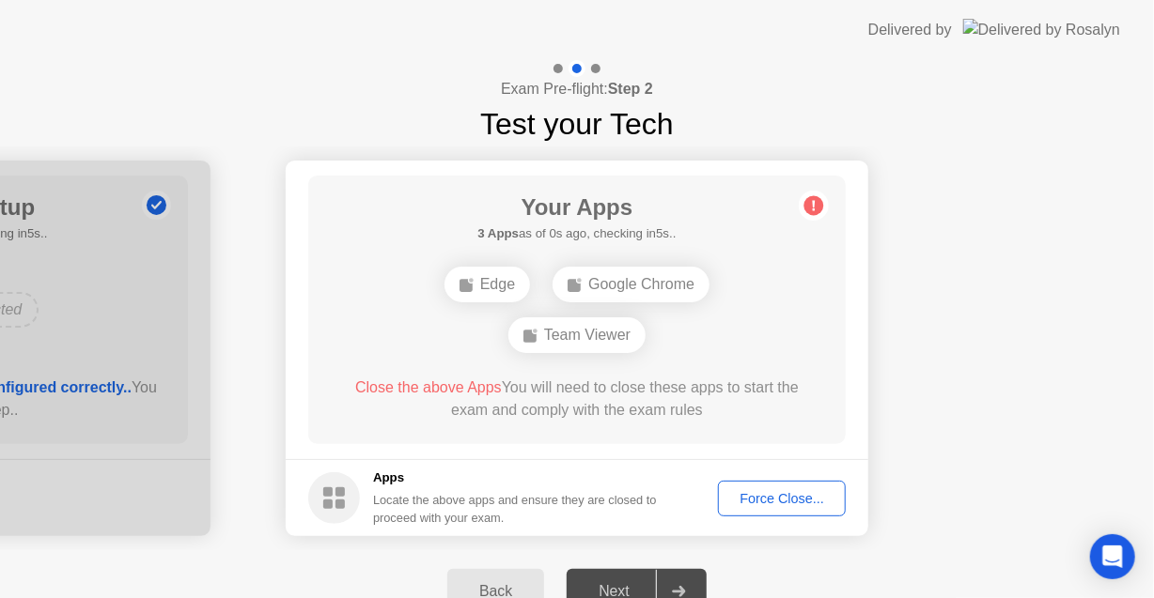
click at [789, 499] on div "Force Close..." at bounding box center [781, 498] width 115 height 15
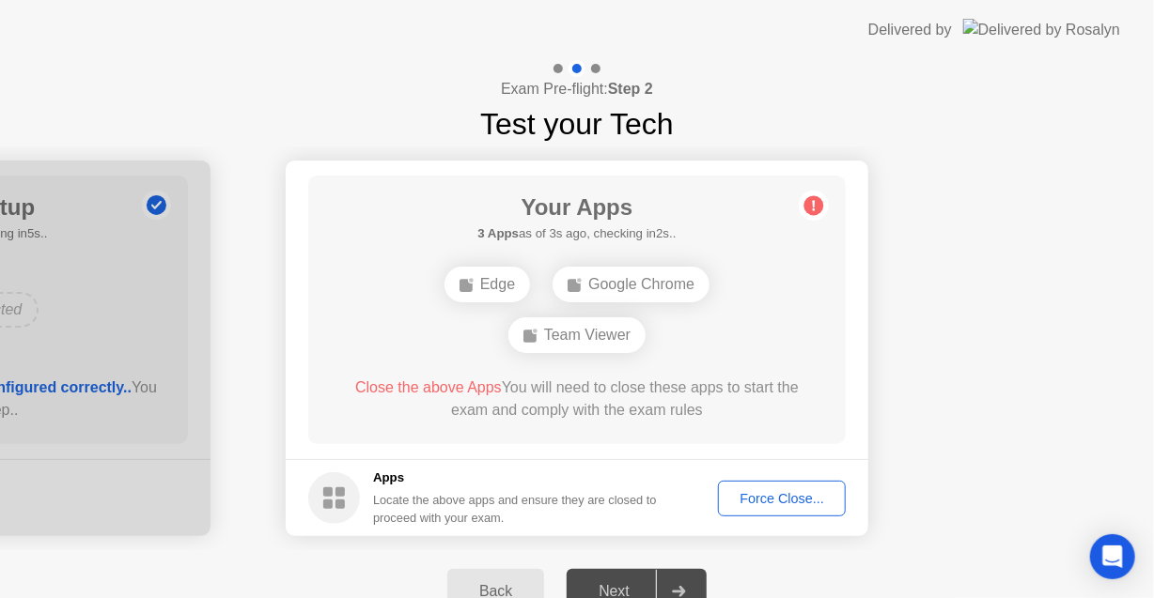
click at [793, 504] on div "Force Close..." at bounding box center [781, 498] width 115 height 15
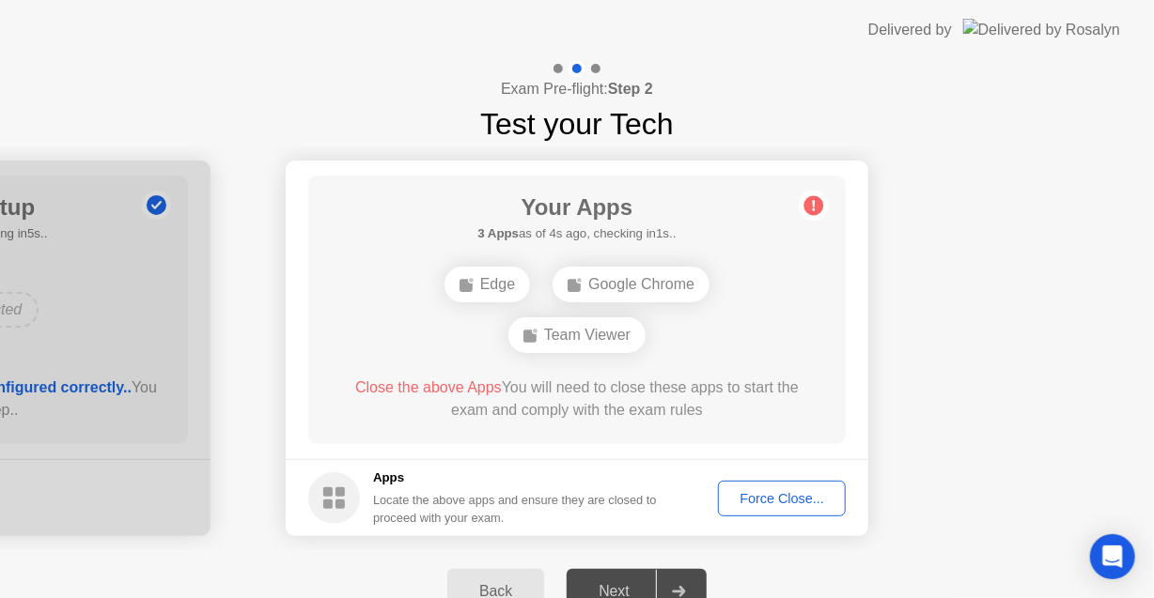
click at [777, 497] on div "Force Close..." at bounding box center [781, 498] width 115 height 15
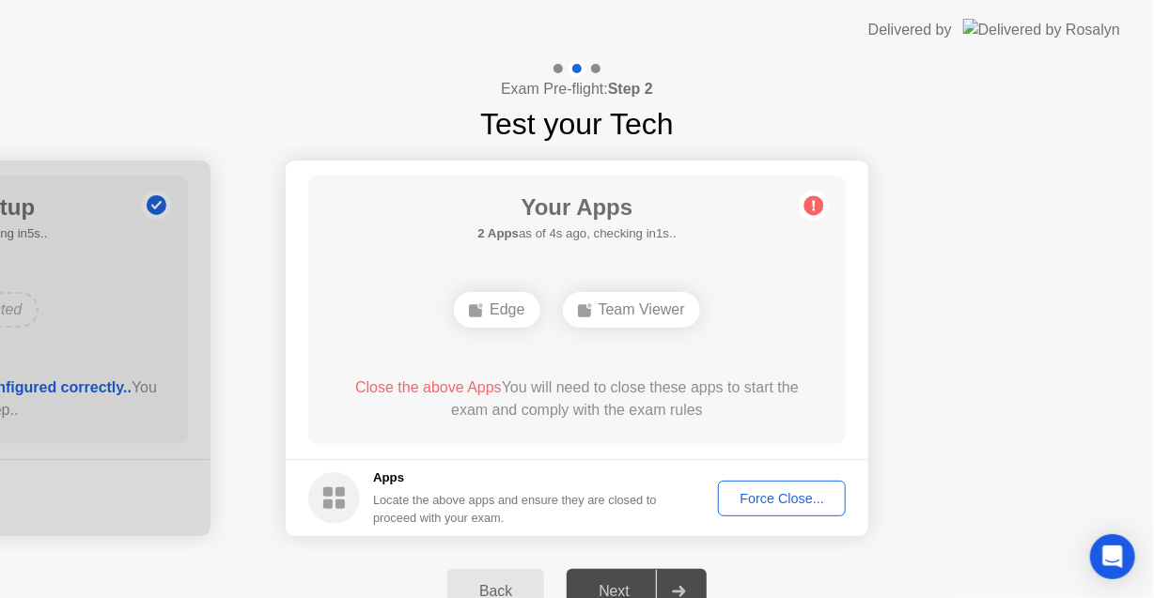
click at [777, 500] on div "Force Close..." at bounding box center [781, 498] width 115 height 15
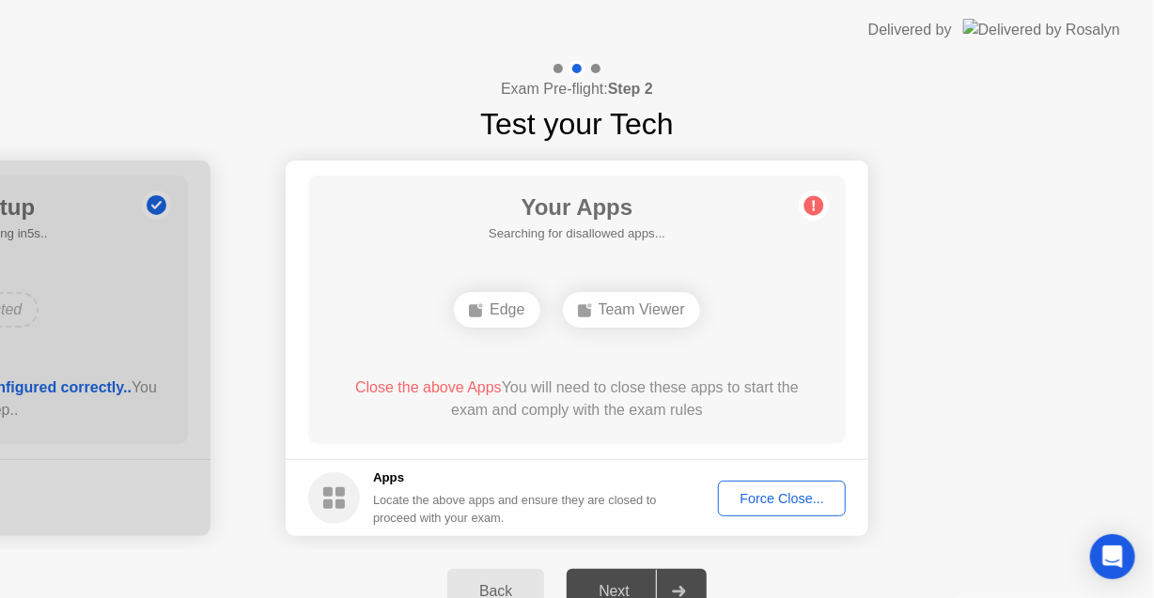
click at [777, 491] on div "Force Close..." at bounding box center [781, 498] width 115 height 15
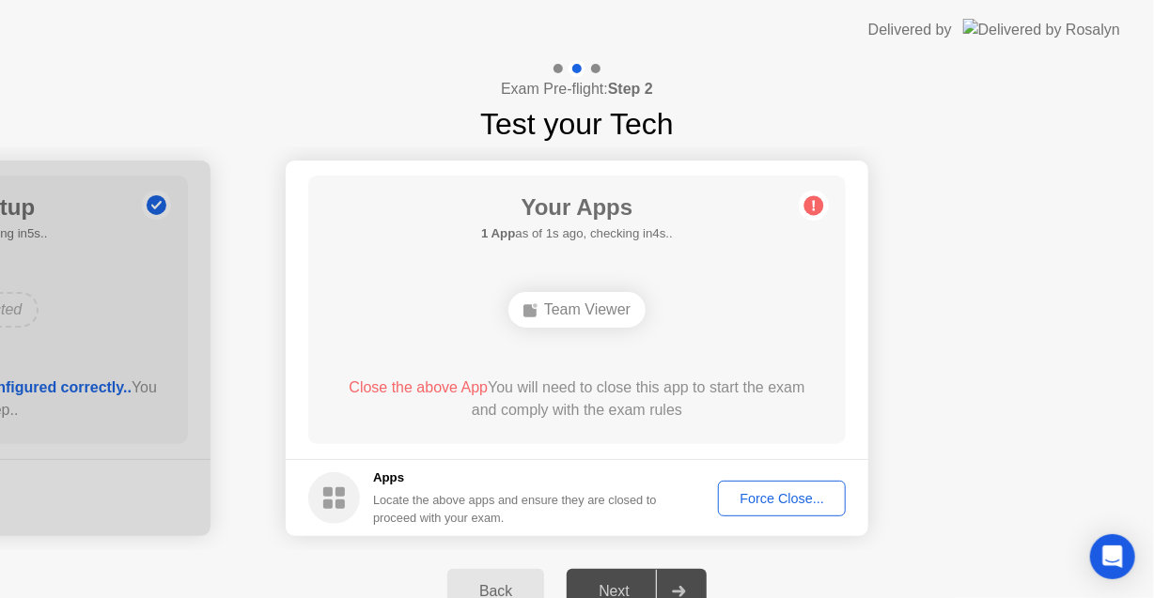
click at [784, 499] on div "Force Close..." at bounding box center [781, 498] width 115 height 15
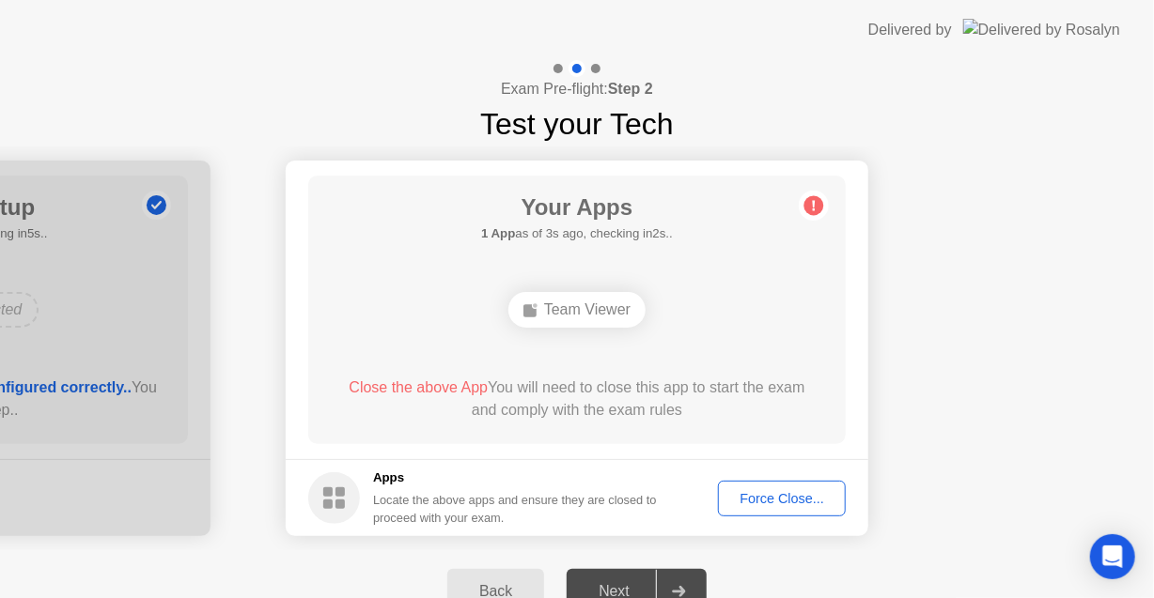
click at [795, 497] on div "Force Close..." at bounding box center [781, 498] width 115 height 15
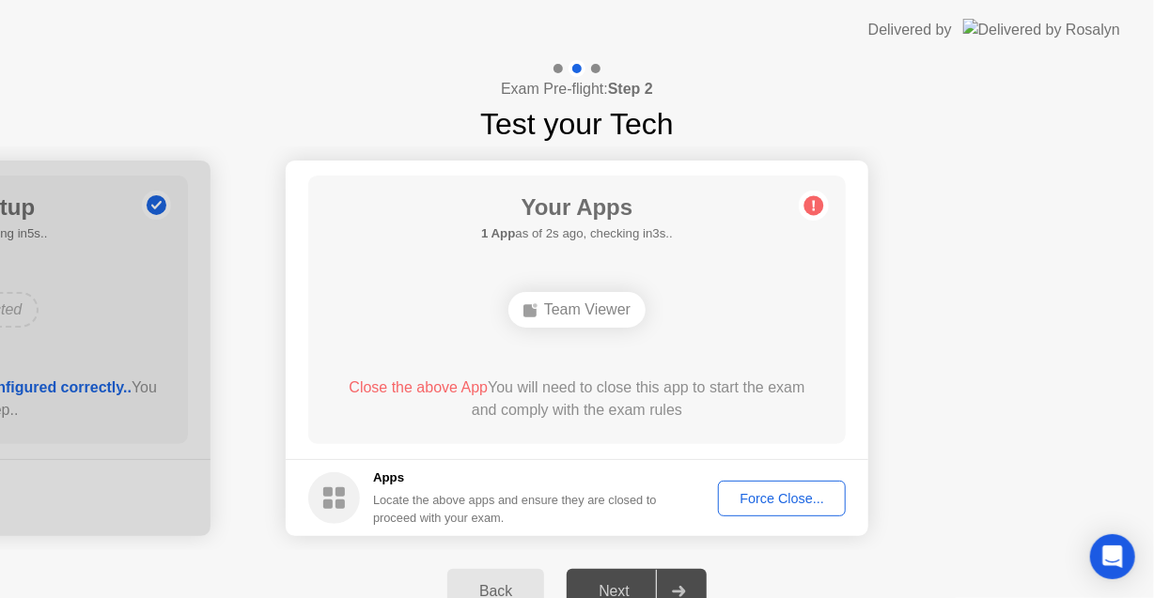
click at [817, 504] on div "Force Close..." at bounding box center [781, 498] width 115 height 15
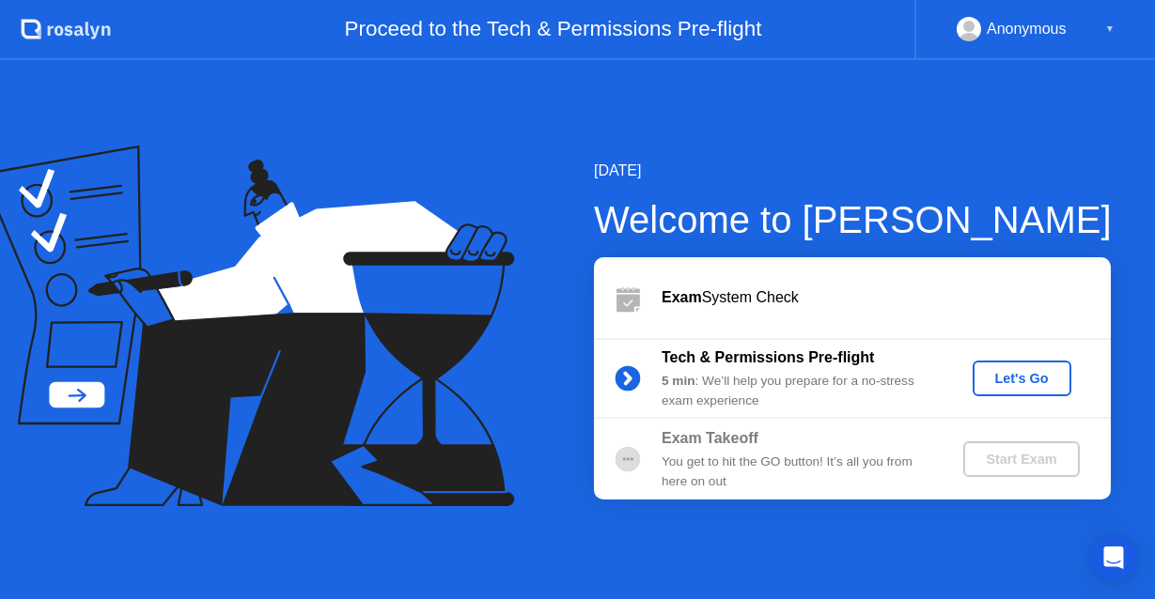
click at [1000, 372] on div "Let's Go" at bounding box center [1022, 378] width 84 height 15
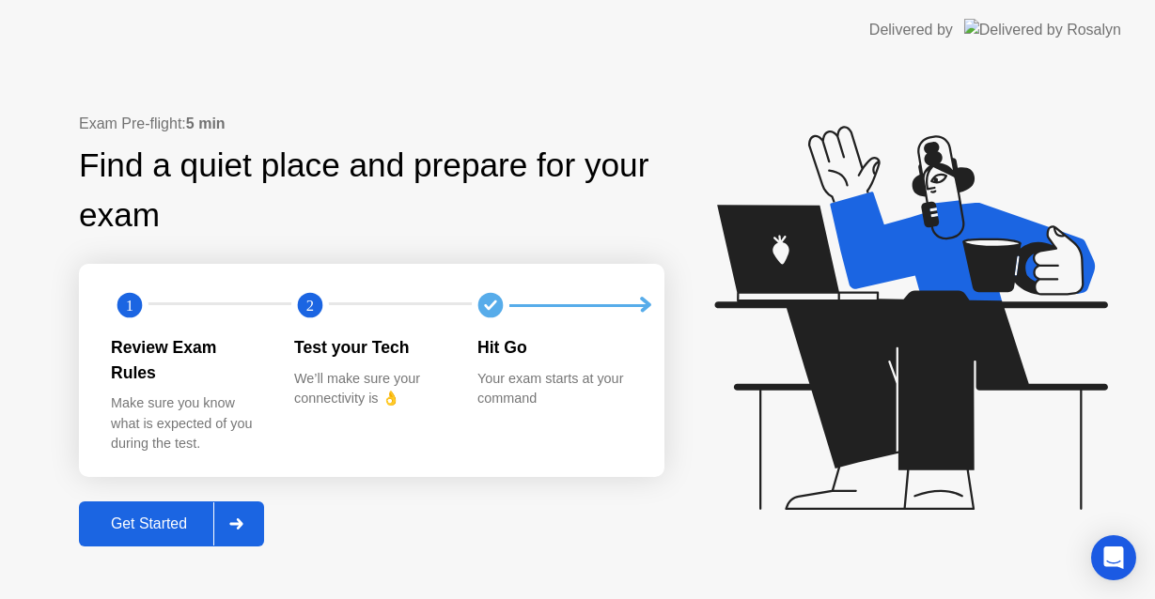
click at [178, 516] on div "Get Started" at bounding box center [149, 524] width 129 height 17
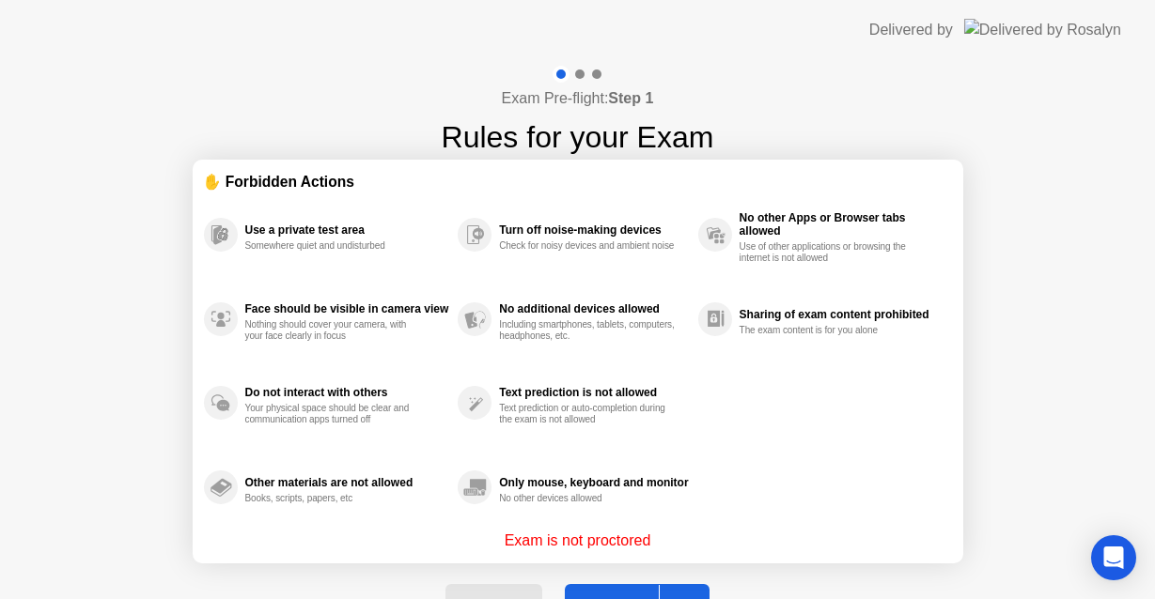
click at [612, 585] on button "Got it" at bounding box center [637, 606] width 145 height 45
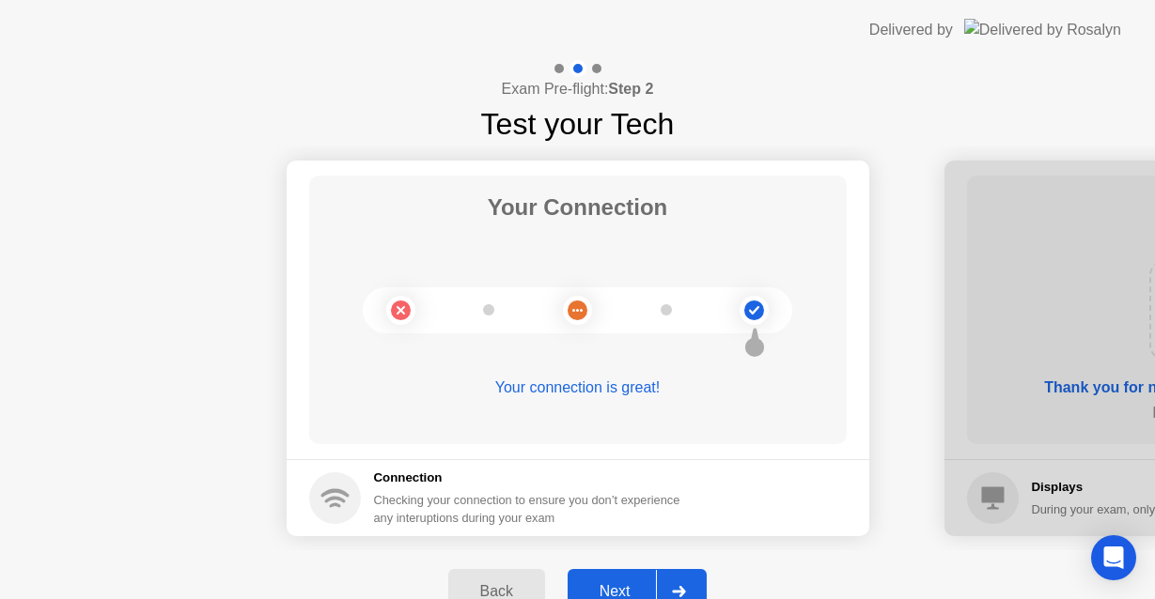
click at [624, 572] on button "Next" at bounding box center [637, 591] width 140 height 45
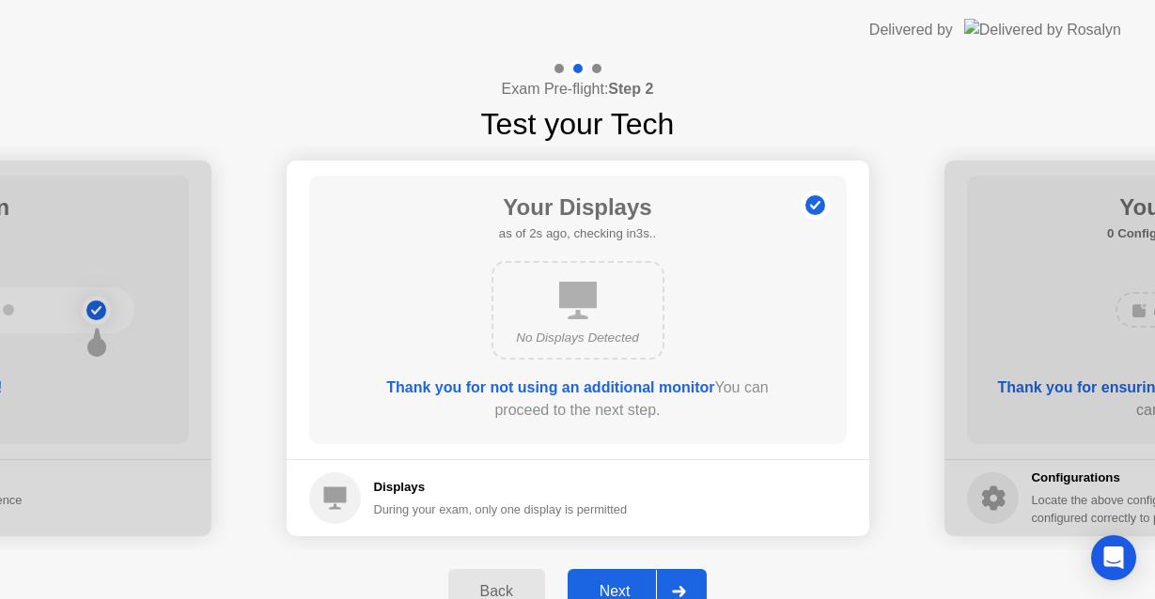
click at [630, 578] on button "Next" at bounding box center [637, 591] width 140 height 45
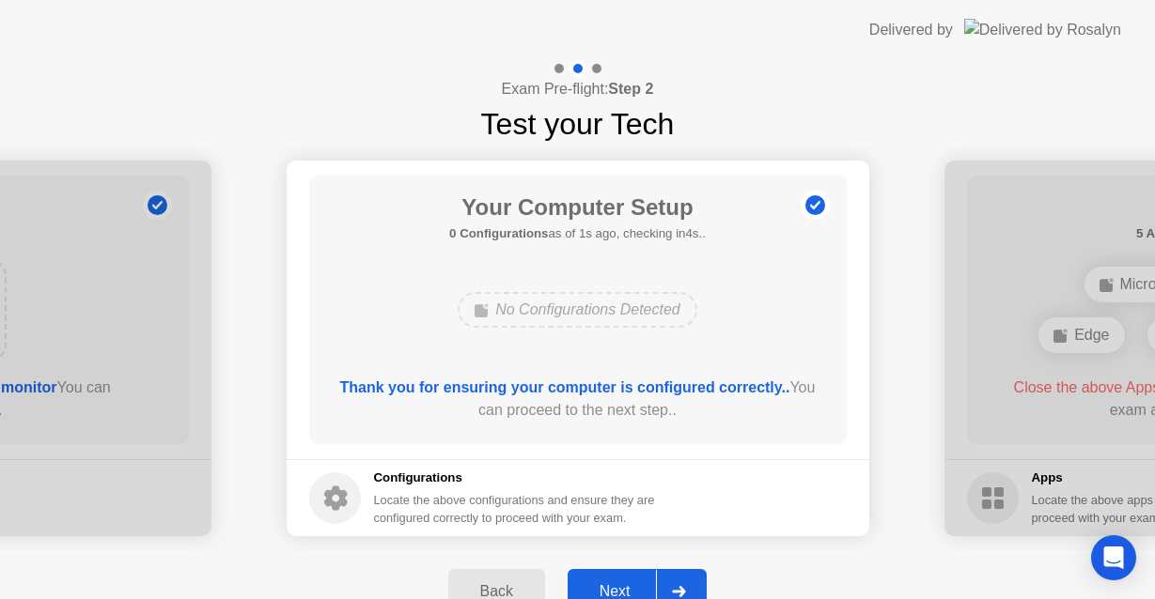
click at [630, 578] on button "Next" at bounding box center [637, 591] width 140 height 45
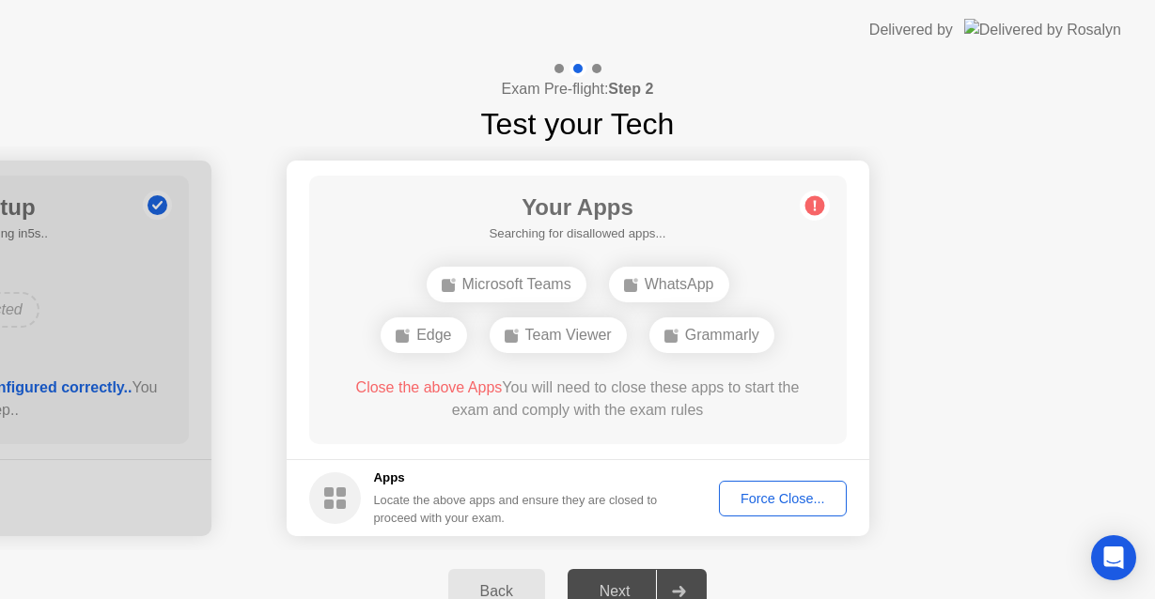
click at [775, 495] on div "Force Close..." at bounding box center [782, 498] width 115 height 15
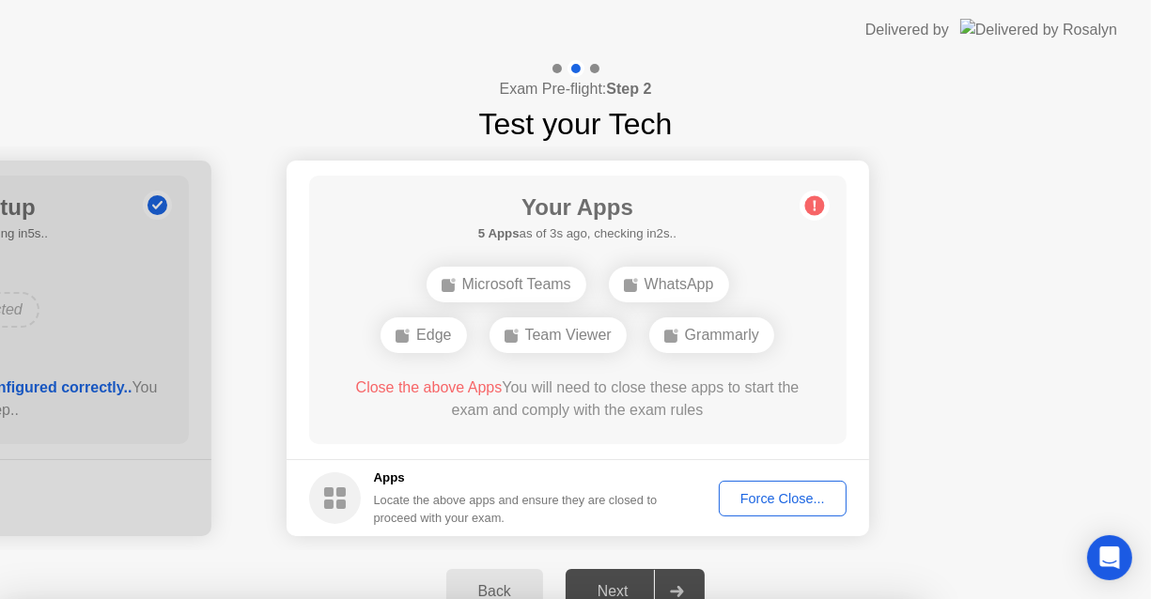
click at [917, 599] on div at bounding box center [575, 599] width 1151 height 0
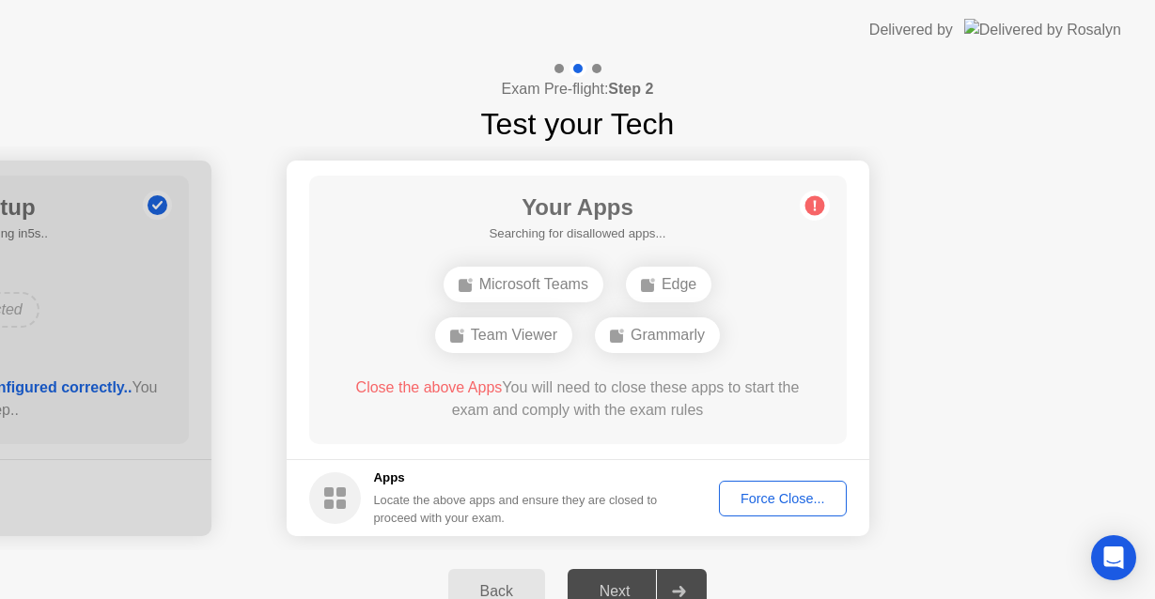
click at [802, 495] on div "Force Close..." at bounding box center [782, 498] width 115 height 15
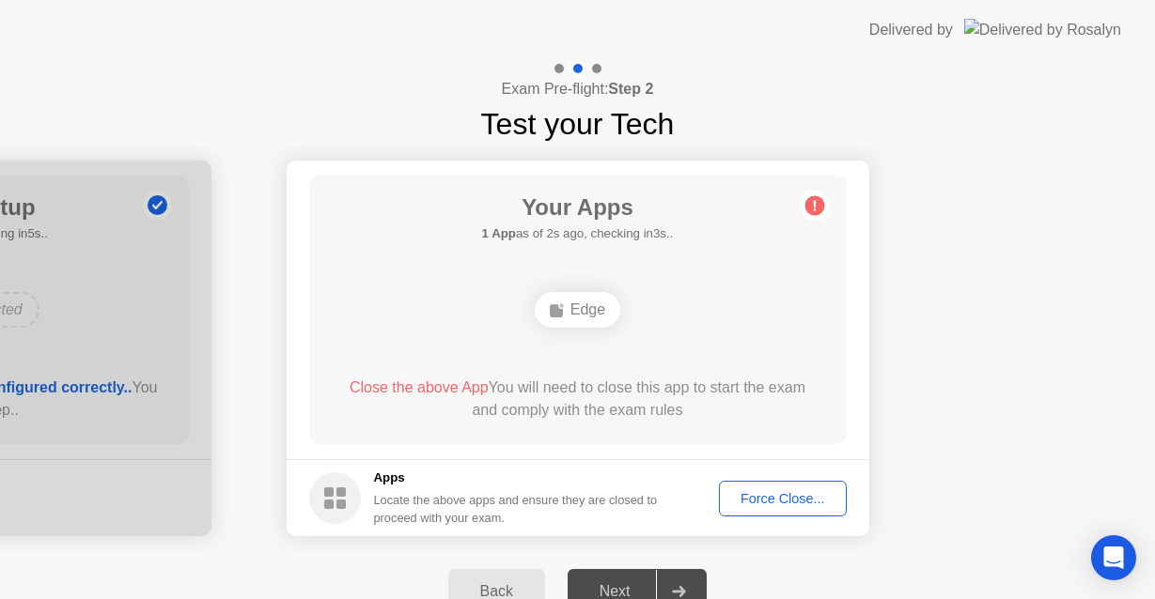
click at [791, 497] on div "Force Close..." at bounding box center [782, 498] width 115 height 15
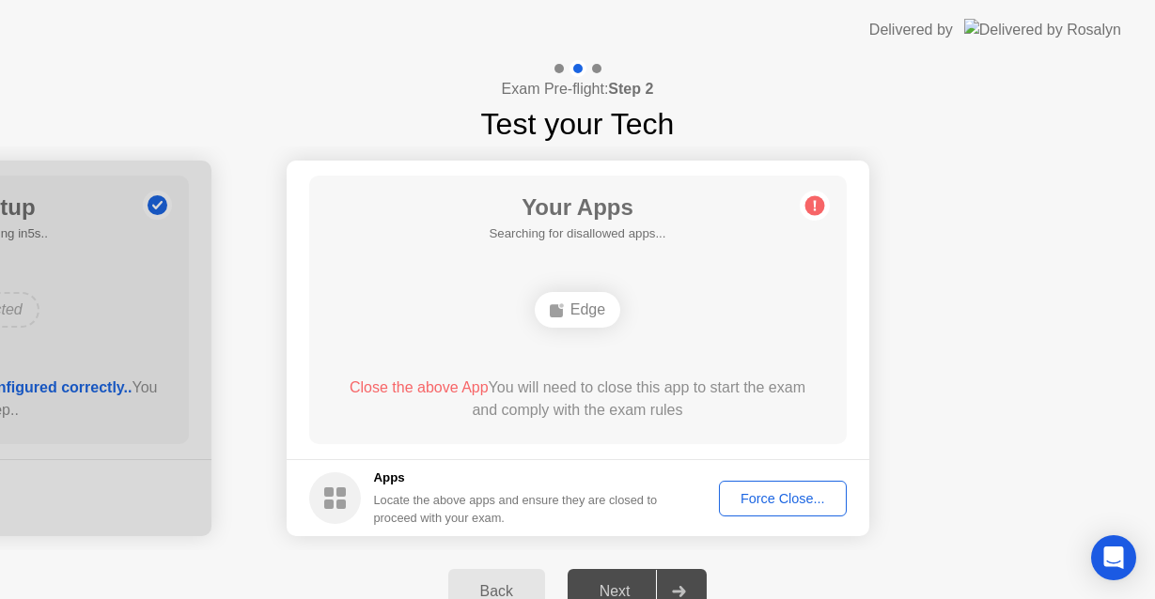
click at [790, 494] on div "Force Close..." at bounding box center [782, 498] width 115 height 15
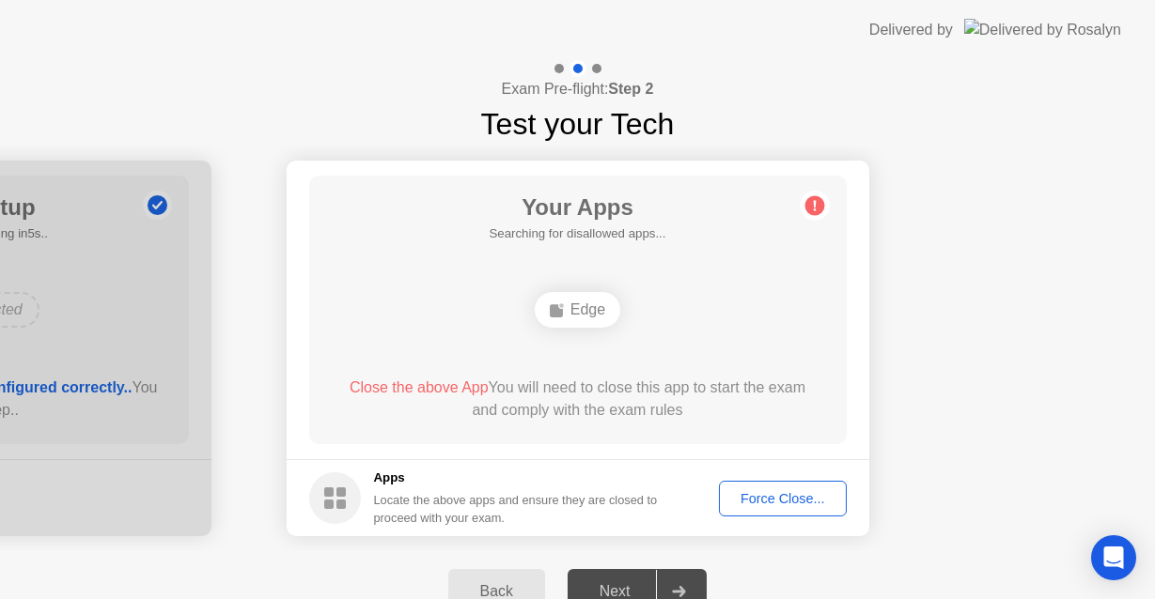
click at [777, 495] on div "Force Close..." at bounding box center [782, 498] width 115 height 15
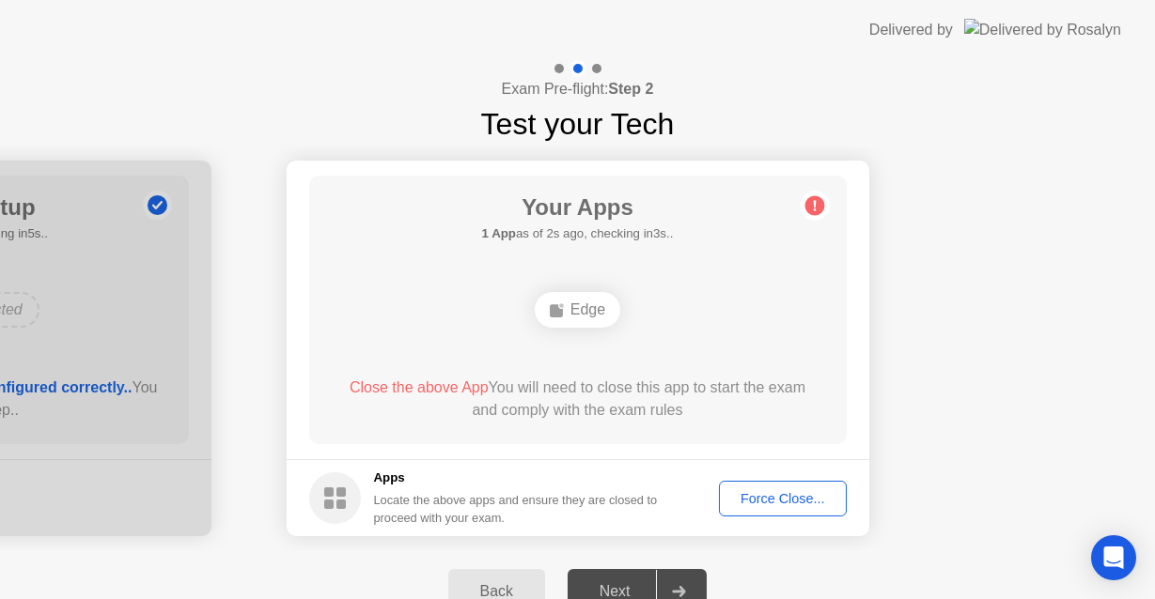
click at [767, 491] on div "Force Close..." at bounding box center [782, 498] width 115 height 15
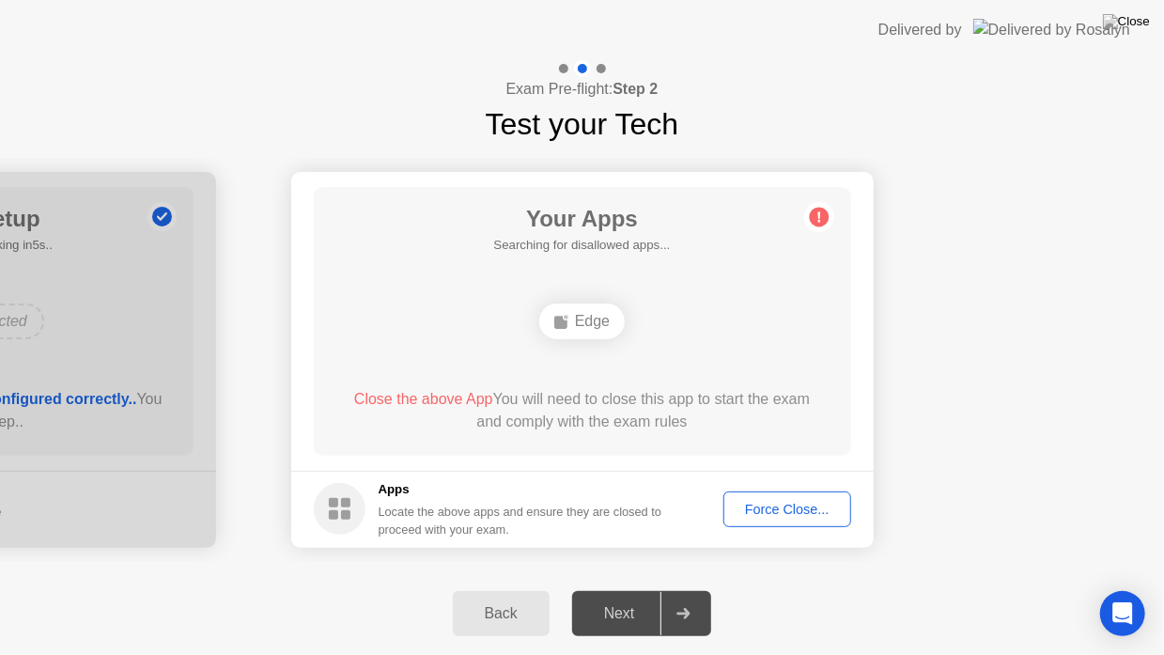
click at [815, 515] on div "Force Close..." at bounding box center [787, 509] width 115 height 15
click at [826, 503] on div "Force Close..." at bounding box center [787, 509] width 115 height 15
click at [826, 608] on div at bounding box center [582, 655] width 1164 height 0
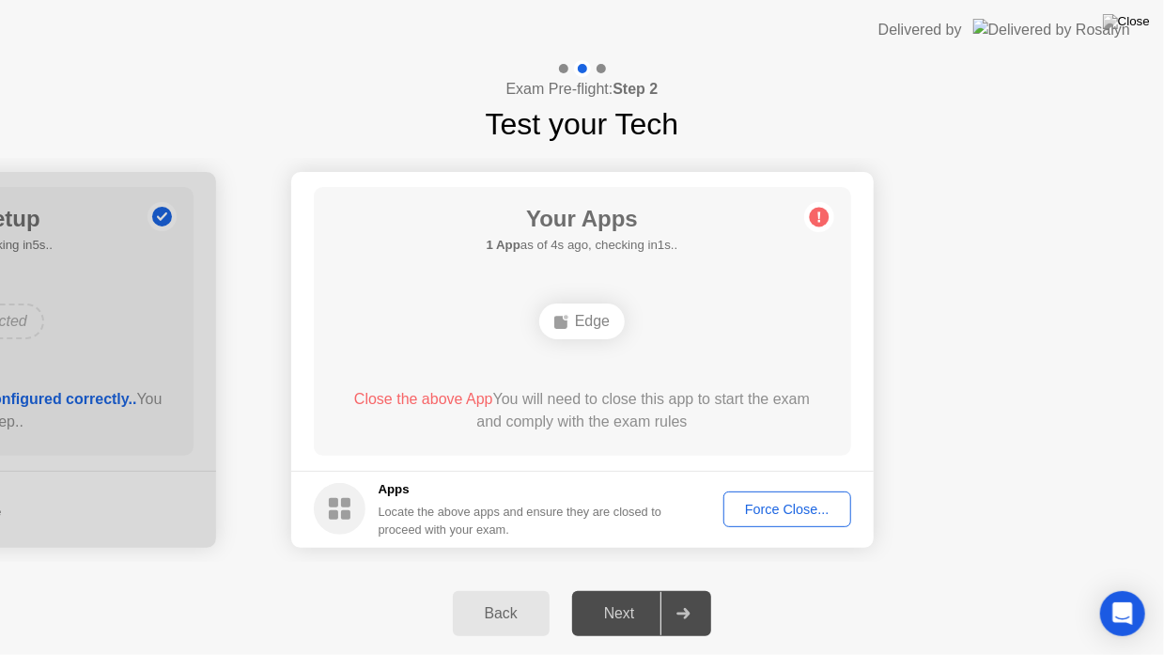
click at [789, 514] on div "Force Close..." at bounding box center [787, 509] width 115 height 15
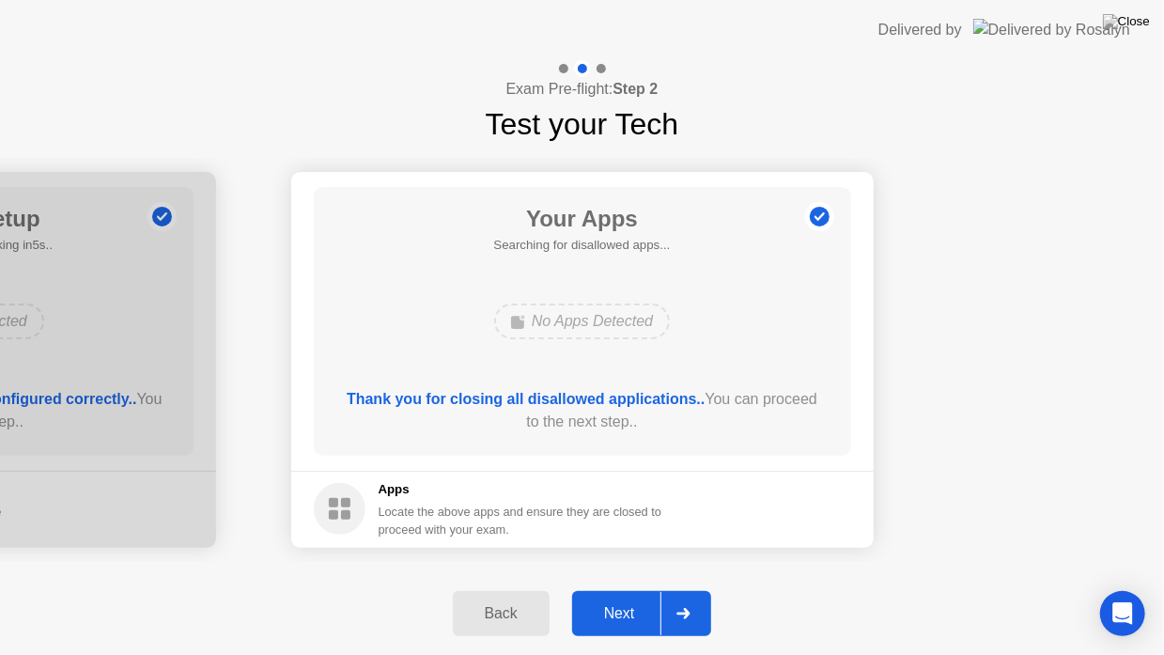
click at [640, 606] on div "Next" at bounding box center [620, 613] width 84 height 17
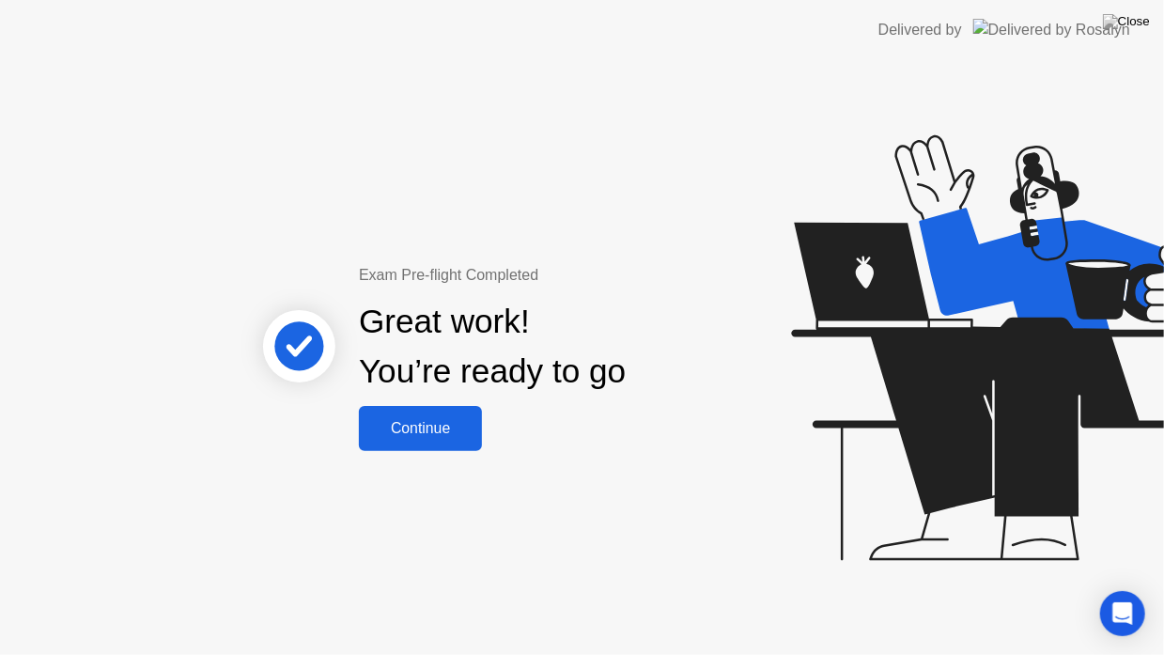
click at [434, 420] on div "Continue" at bounding box center [420, 428] width 112 height 17
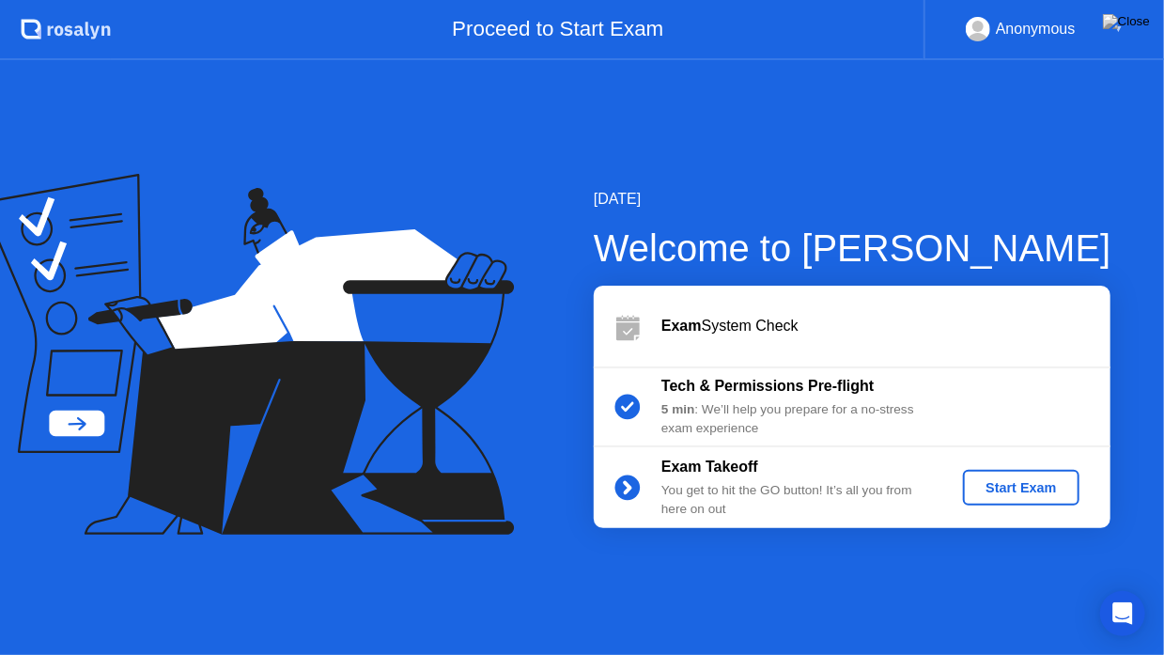
click at [982, 488] on div "Start Exam" at bounding box center [1020, 487] width 101 height 15
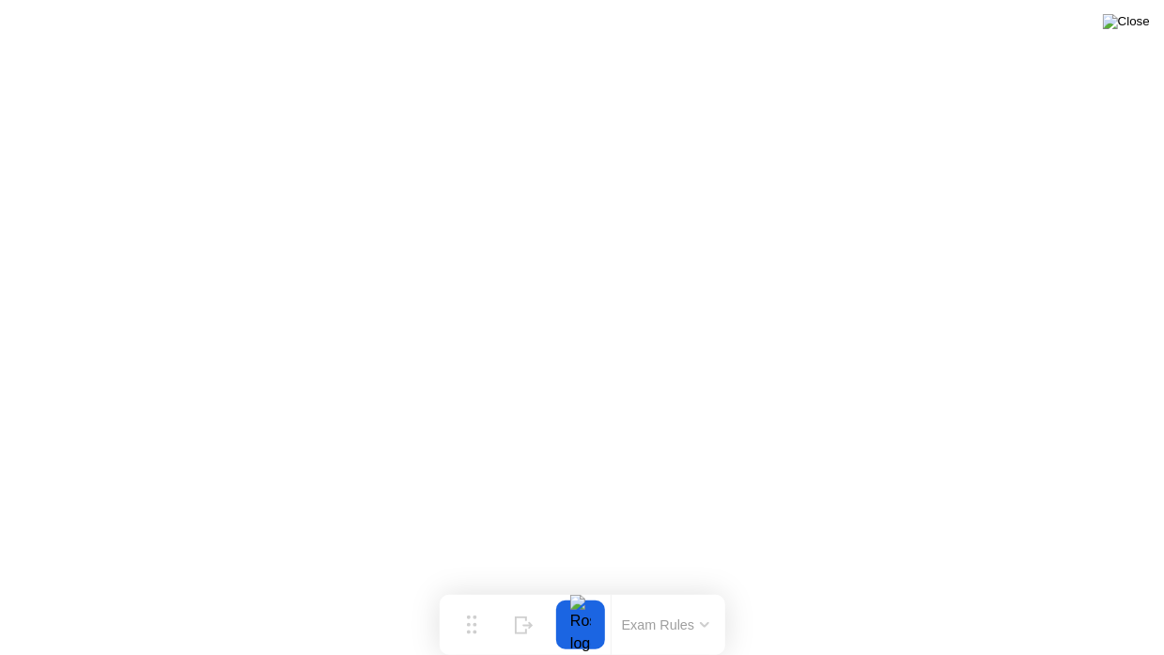
click at [1140, 19] on img at bounding box center [1126, 21] width 47 height 15
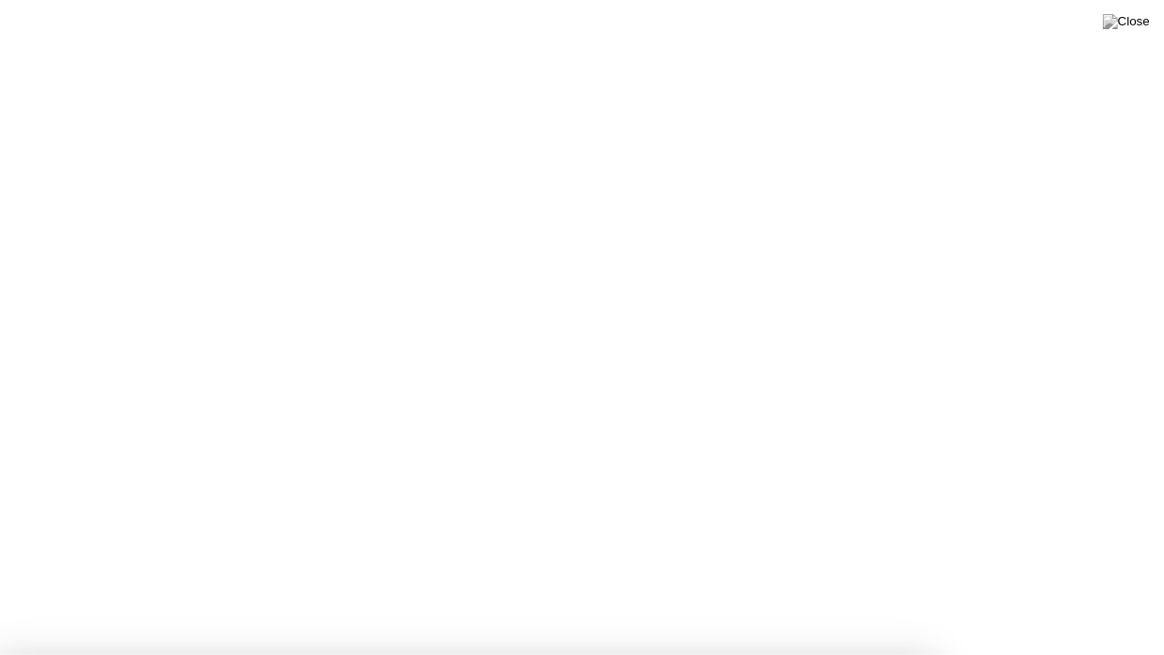
click at [860, 608] on div at bounding box center [582, 655] width 1164 height 0
